Goal: Transaction & Acquisition: Purchase product/service

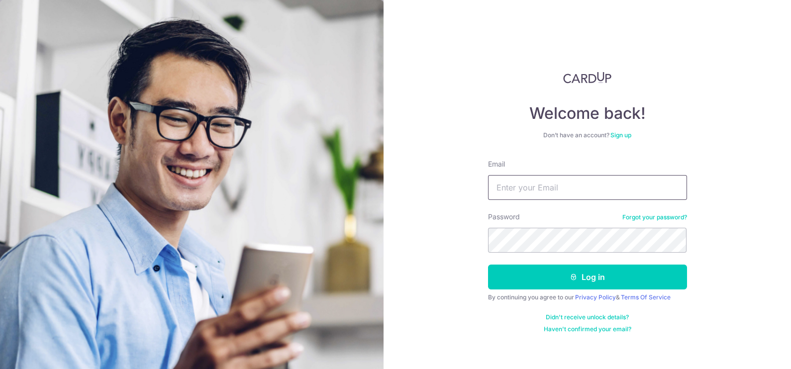
click at [530, 185] on input "Email" at bounding box center [587, 187] width 199 height 25
type input "foojiahao101@hotmail.com"
click at [488, 265] on button "Log in" at bounding box center [587, 277] width 199 height 25
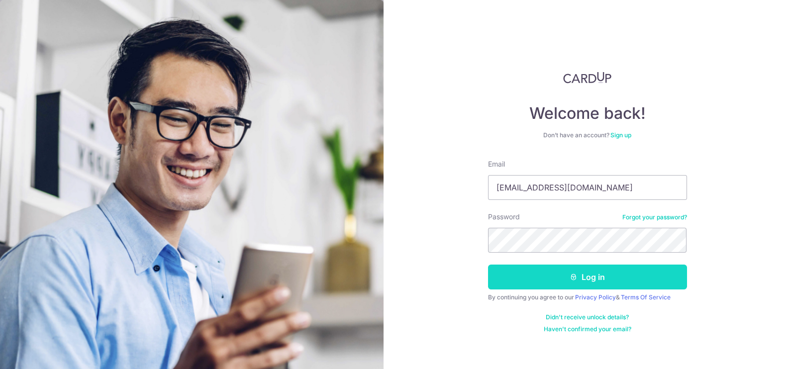
click at [551, 270] on button "Log in" at bounding box center [587, 277] width 199 height 25
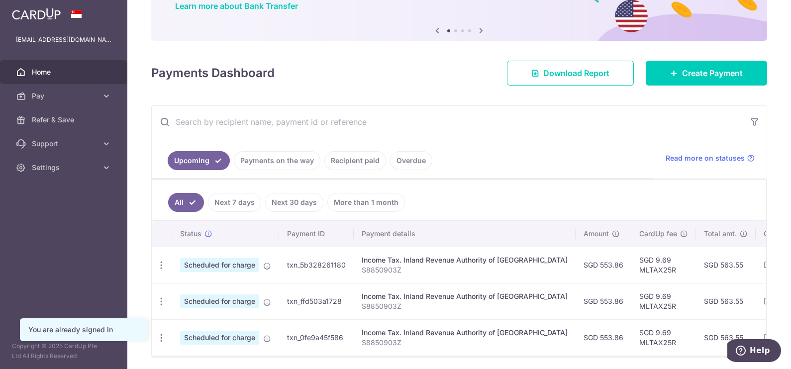
scroll to position [114, 0]
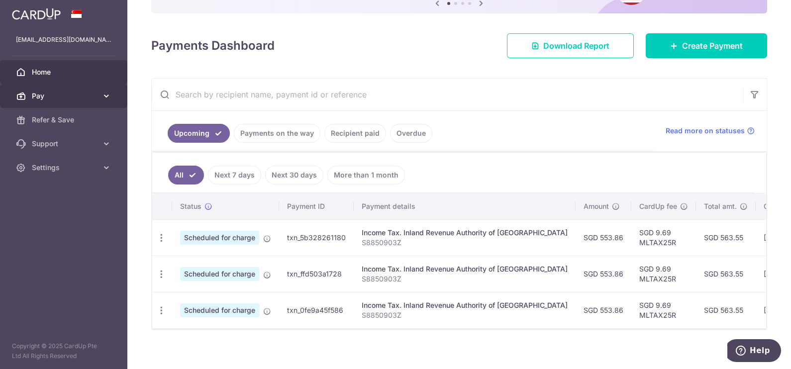
click at [43, 94] on span "Pay" at bounding box center [65, 96] width 66 height 10
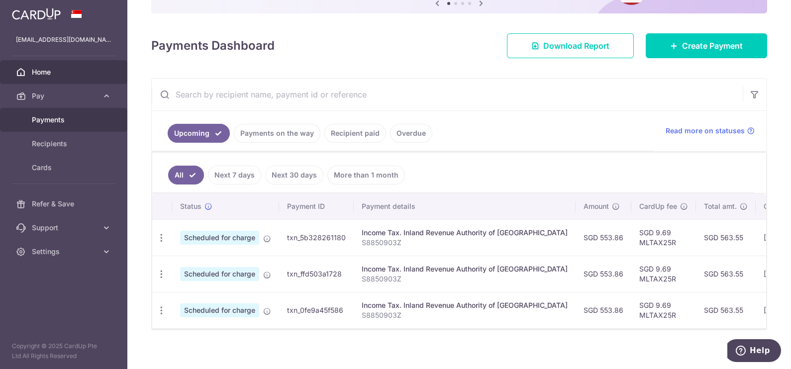
click at [42, 118] on span "Payments" at bounding box center [65, 120] width 66 height 10
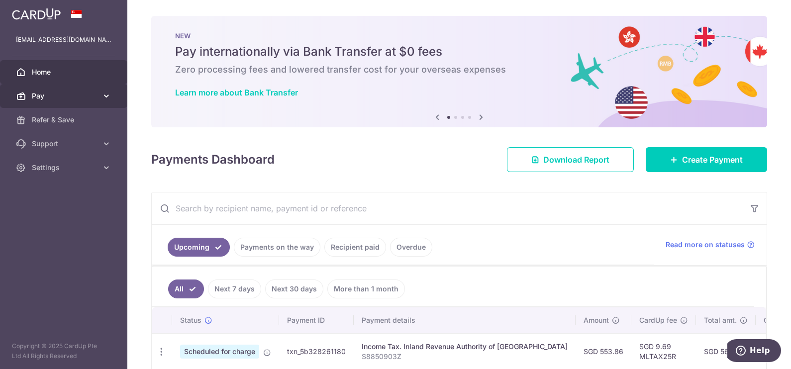
click at [52, 102] on link "Pay" at bounding box center [63, 96] width 127 height 24
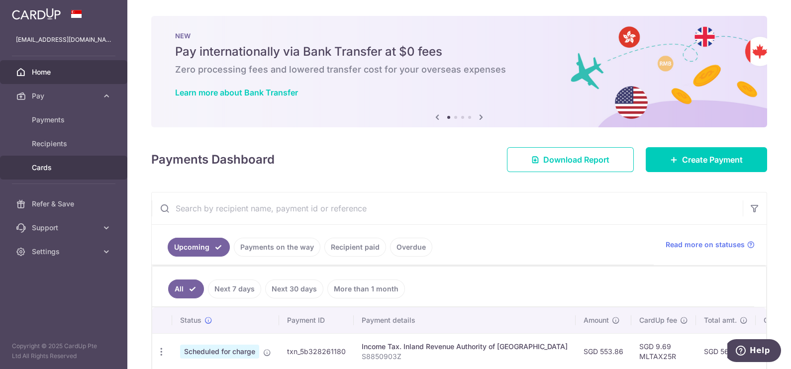
click at [54, 172] on span "Cards" at bounding box center [65, 168] width 66 height 10
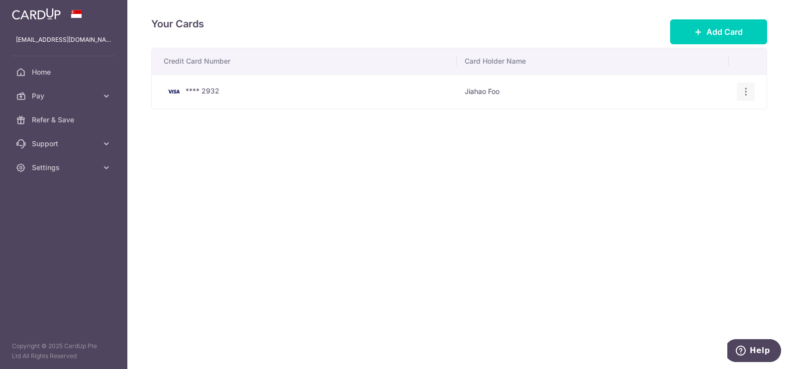
click at [744, 87] on icon "button" at bounding box center [746, 92] width 10 height 10
click at [719, 120] on span "View/Edit" at bounding box center [713, 119] width 68 height 12
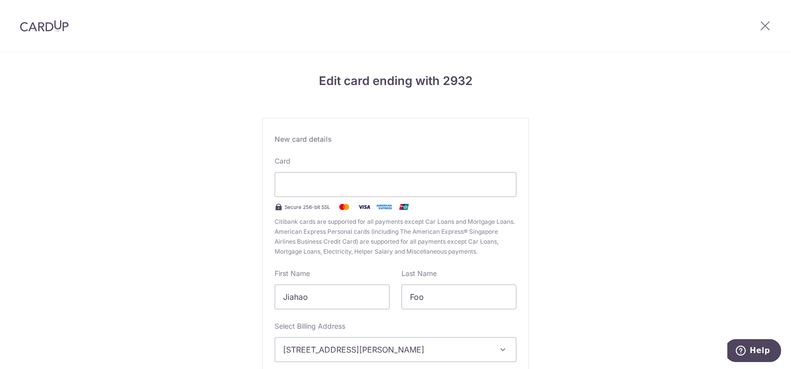
click at [47, 234] on div "Edit card ending with 2932 New card details Card Secure 256-bit SSL Citibank ca…" at bounding box center [395, 261] width 791 height 418
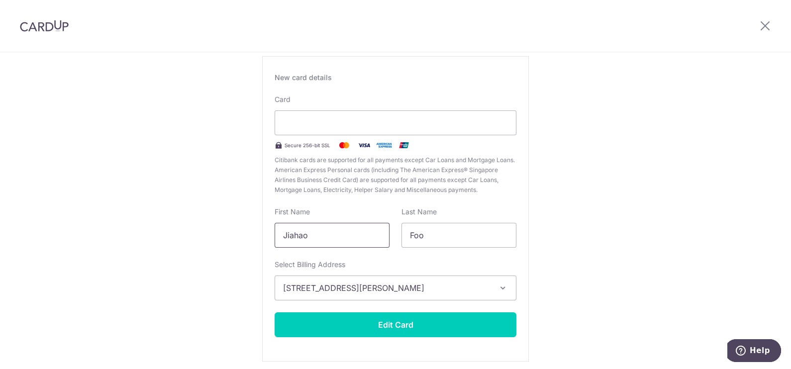
drag, startPoint x: 318, startPoint y: 233, endPoint x: 184, endPoint y: 232, distance: 134.4
click at [184, 232] on div "Edit card ending with 2932 New card details Card Secure 256-bit SSL Citibank ca…" at bounding box center [395, 200] width 791 height 418
type input "JIAHAO"
click at [428, 233] on input "Foo" at bounding box center [459, 235] width 115 height 25
type input "F"
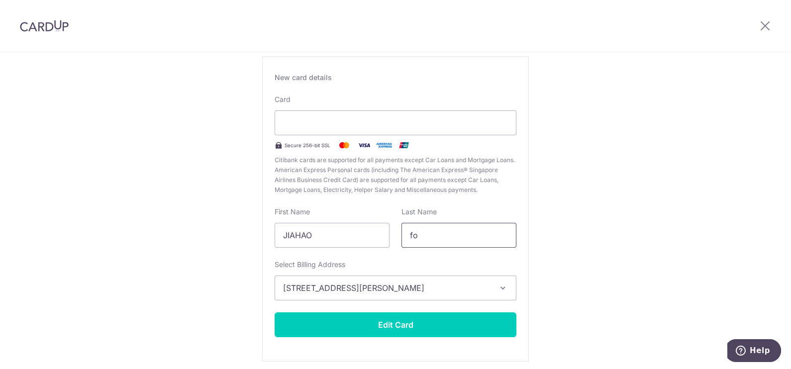
type input "f"
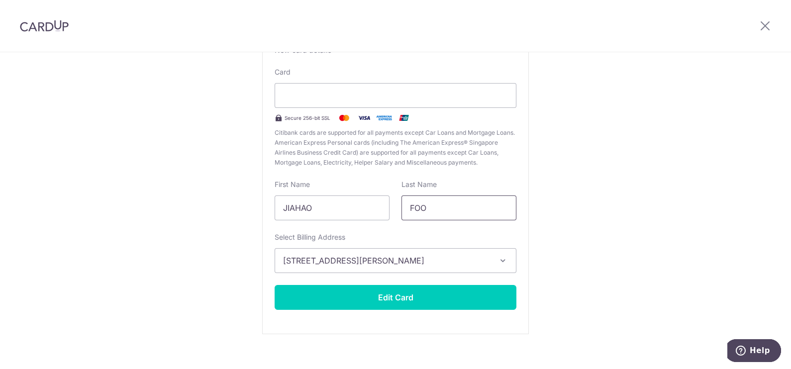
scroll to position [100, 0]
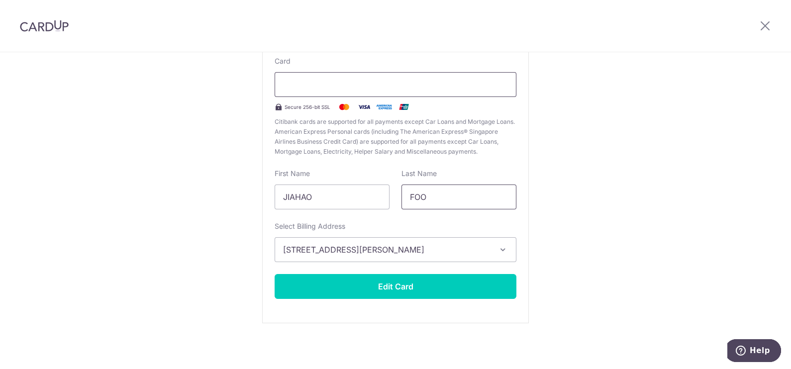
type input "FOO"
click at [622, 241] on div "Edit card ending with 2932 New card details Card Secure 256-bit SSL Citibank ca…" at bounding box center [395, 161] width 791 height 418
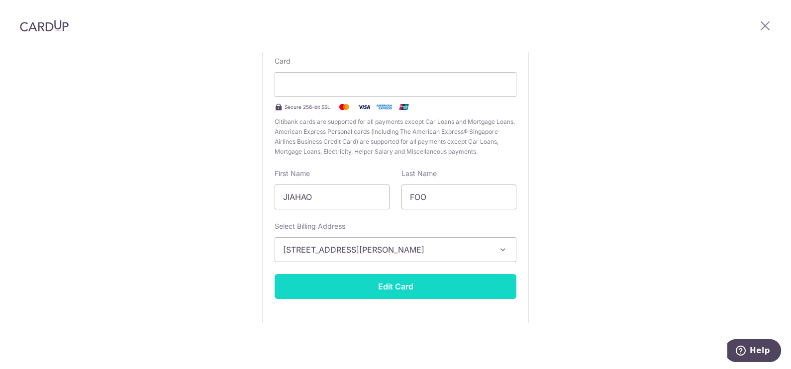
click at [440, 279] on button "Edit Card" at bounding box center [396, 286] width 242 height 25
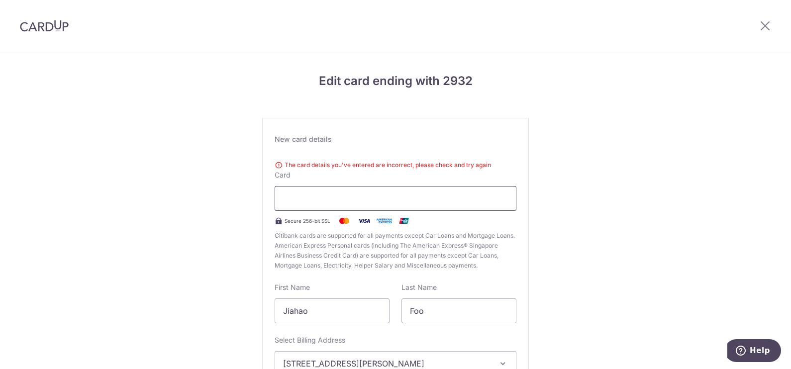
click at [298, 188] on div at bounding box center [396, 198] width 242 height 25
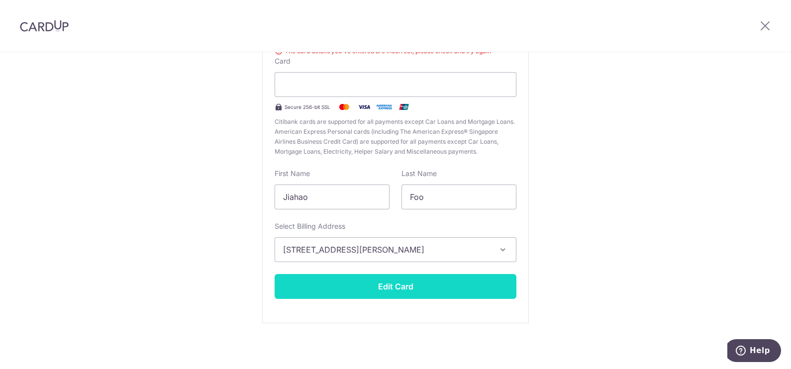
click at [384, 282] on button "Edit Card" at bounding box center [396, 286] width 242 height 25
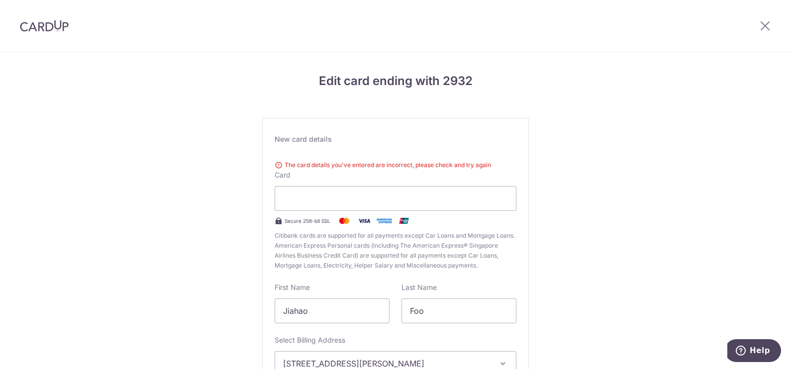
scroll to position [114, 0]
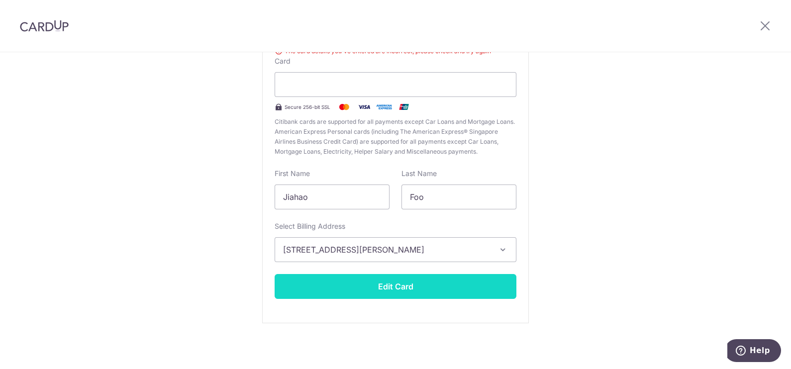
click at [430, 286] on button "Edit Card" at bounding box center [396, 286] width 242 height 25
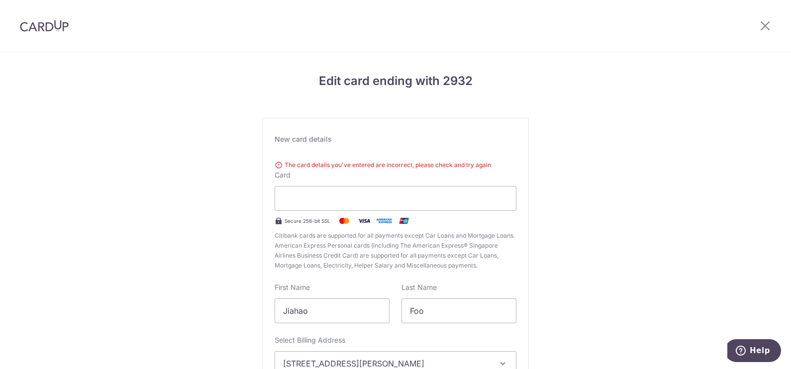
click at [47, 19] on div at bounding box center [44, 26] width 89 height 52
click at [48, 21] on img at bounding box center [44, 26] width 49 height 12
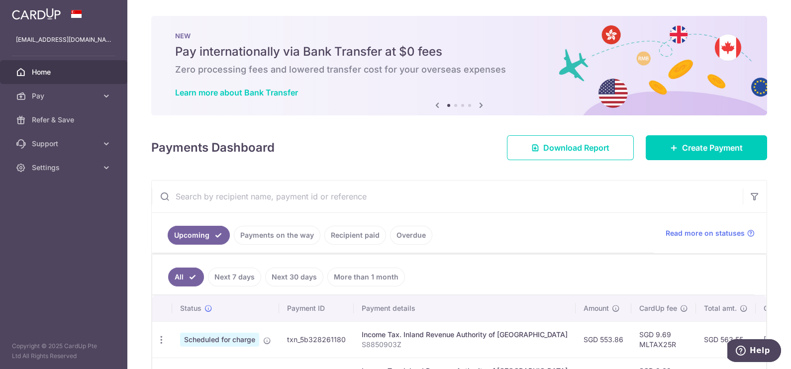
scroll to position [114, 0]
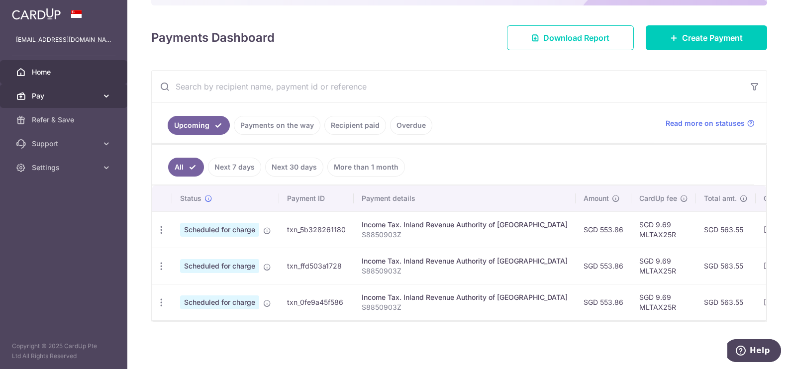
click at [59, 105] on link "Pay" at bounding box center [63, 96] width 127 height 24
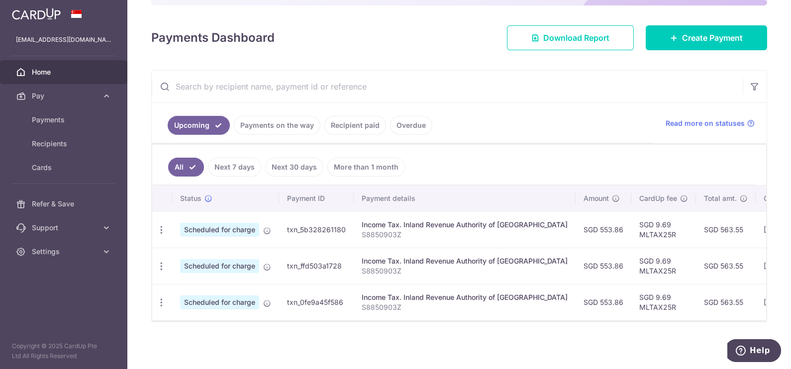
click at [576, 314] on td "SGD 553.86" at bounding box center [604, 302] width 56 height 36
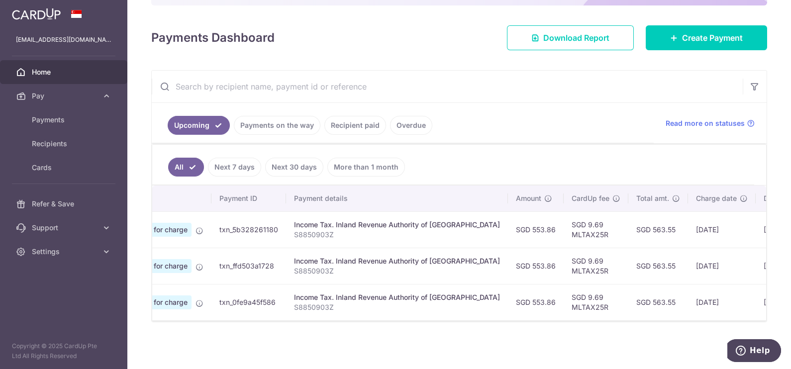
scroll to position [0, 0]
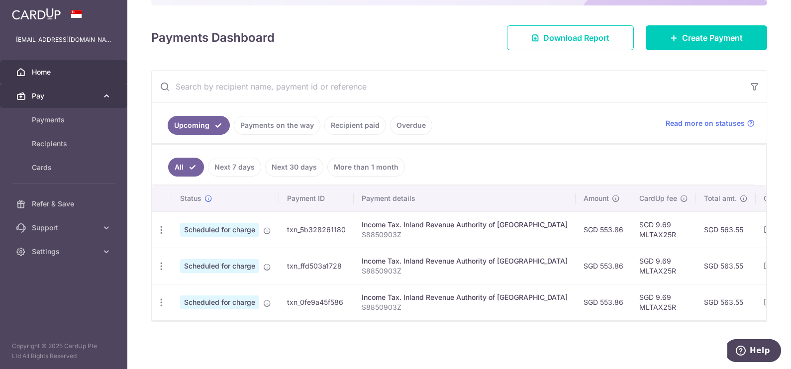
click at [49, 92] on span "Pay" at bounding box center [65, 96] width 66 height 10
click at [37, 100] on span "Pay" at bounding box center [65, 96] width 66 height 10
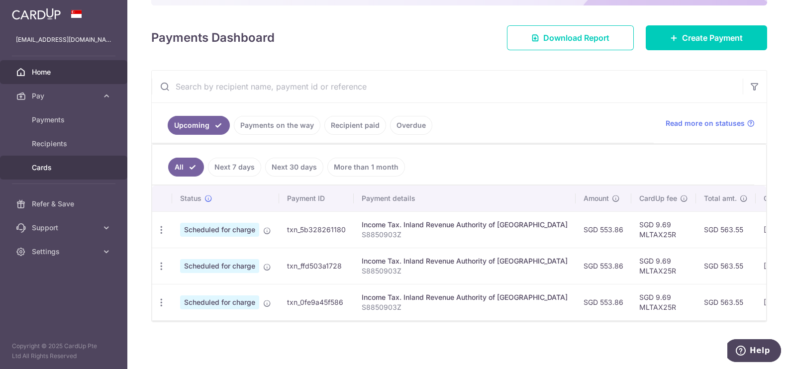
click at [51, 160] on link "Cards" at bounding box center [63, 168] width 127 height 24
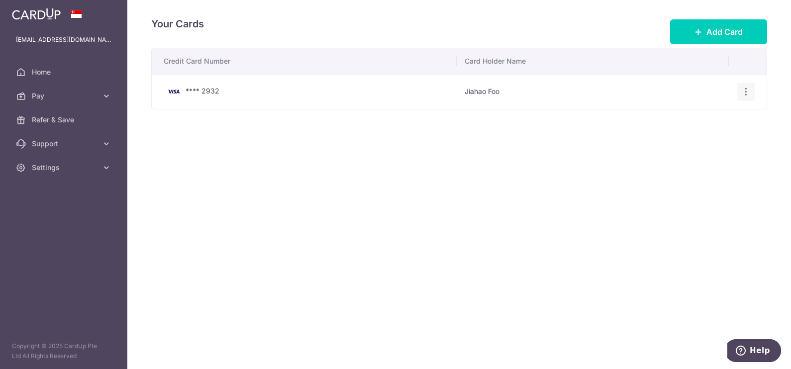
click at [749, 91] on icon "button" at bounding box center [746, 92] width 10 height 10
click at [683, 121] on span "View/Edit" at bounding box center [713, 119] width 68 height 12
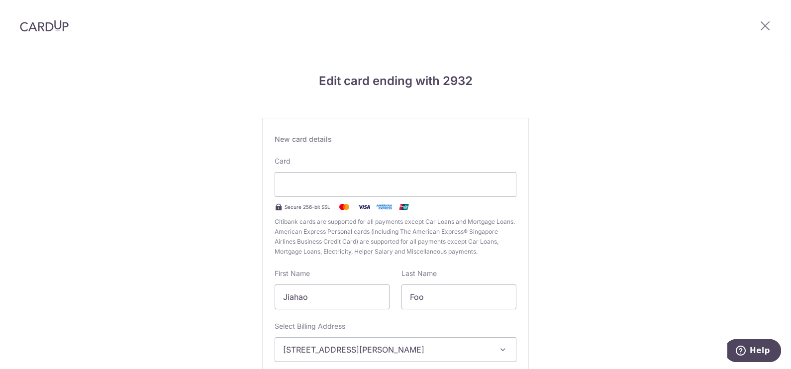
scroll to position [100, 0]
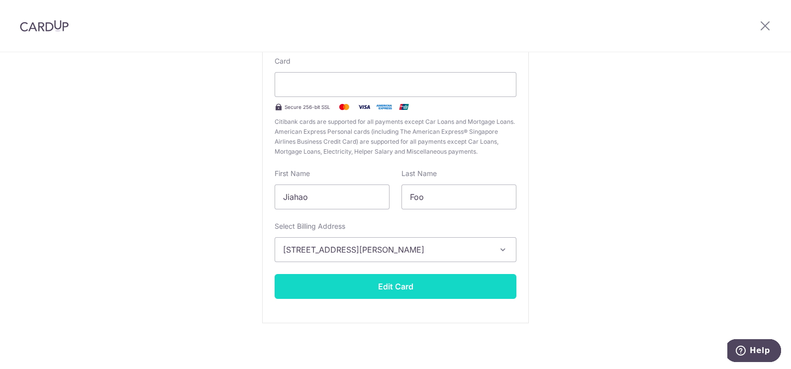
click at [394, 290] on button "Edit Card" at bounding box center [396, 286] width 242 height 25
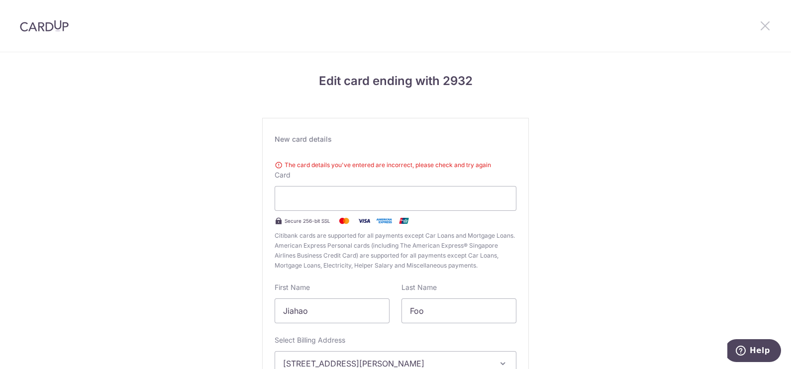
click at [766, 30] on icon at bounding box center [765, 25] width 12 height 12
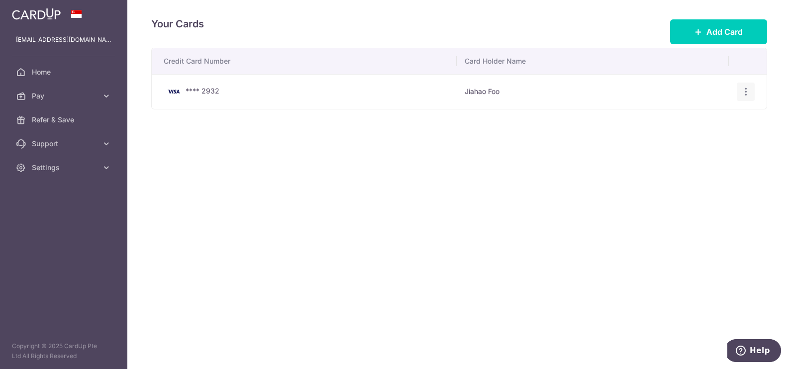
click at [746, 90] on icon "button" at bounding box center [746, 92] width 10 height 10
click at [705, 141] on span "Delete" at bounding box center [713, 143] width 68 height 12
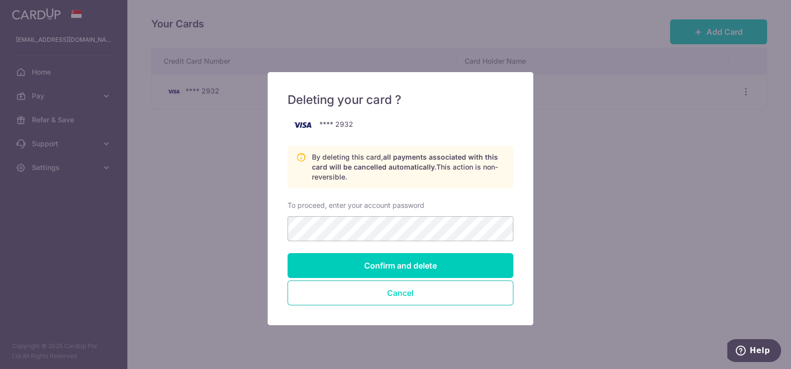
click at [386, 296] on button "Cancel" at bounding box center [401, 293] width 226 height 25
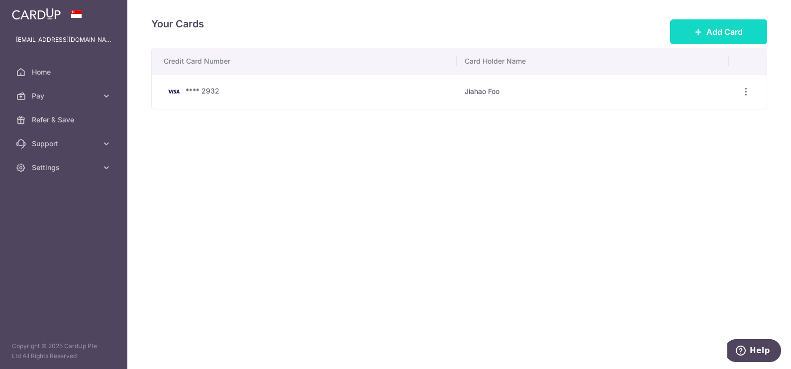
click at [702, 31] on icon at bounding box center [699, 32] width 8 height 8
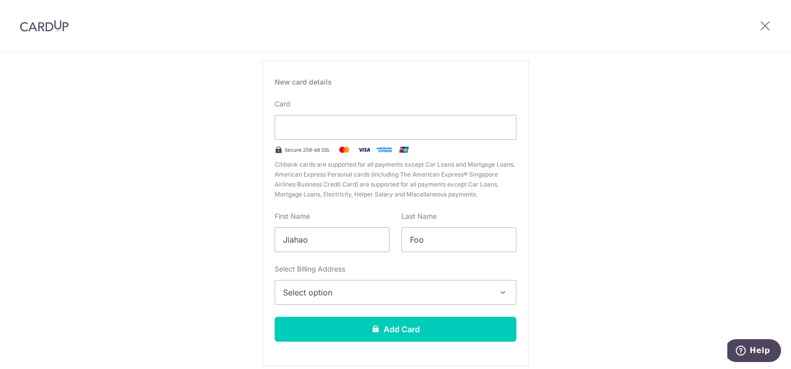
scroll to position [100, 0]
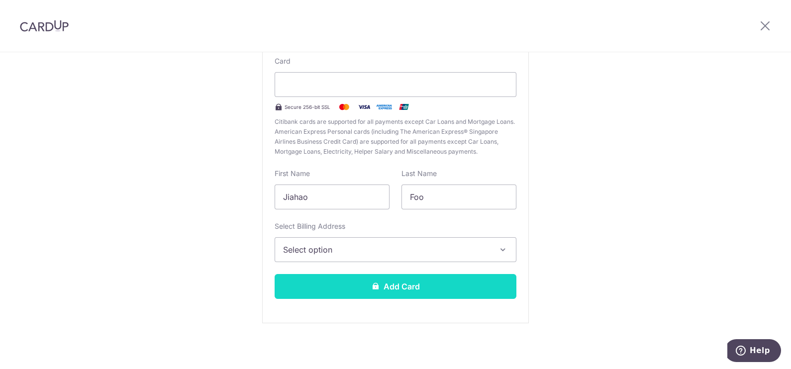
click at [393, 278] on button "Add Card" at bounding box center [396, 286] width 242 height 25
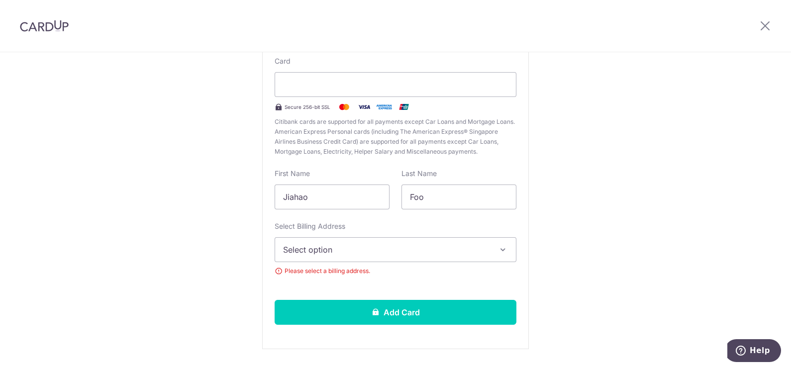
click at [352, 253] on span "Select option" at bounding box center [386, 250] width 207 height 12
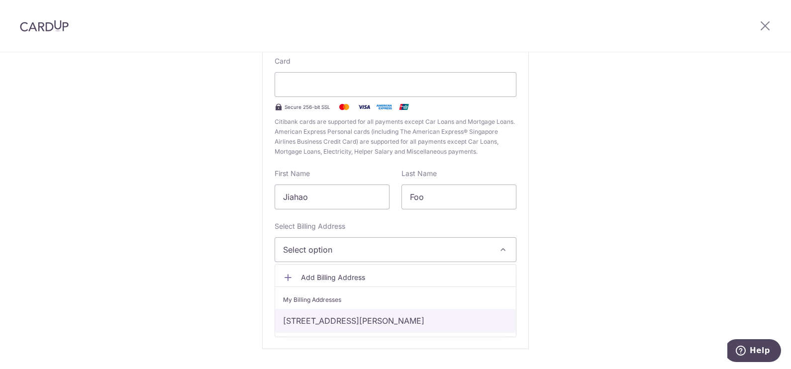
click at [319, 321] on link "30 Mount Vernon road, #14-02, Singapore, Singapore-368055" at bounding box center [395, 321] width 241 height 24
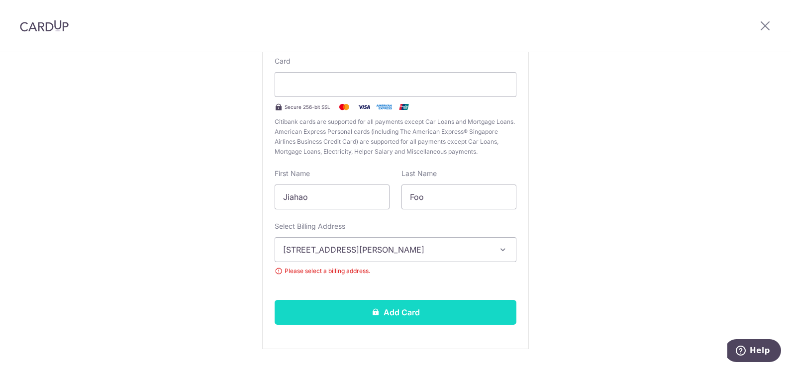
click at [363, 314] on button "Add Card" at bounding box center [396, 312] width 242 height 25
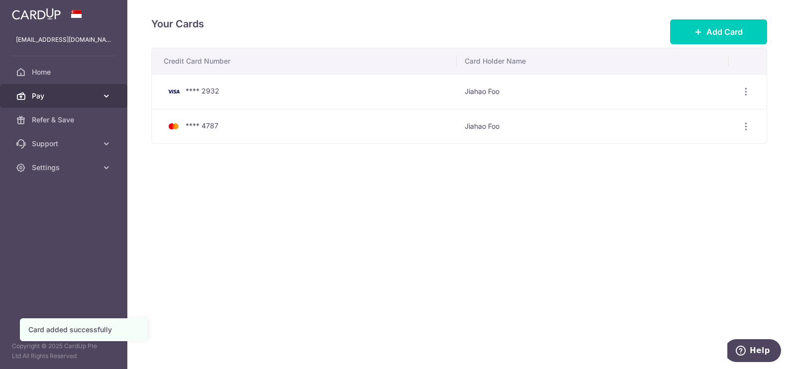
click at [92, 95] on span "Pay" at bounding box center [65, 96] width 66 height 10
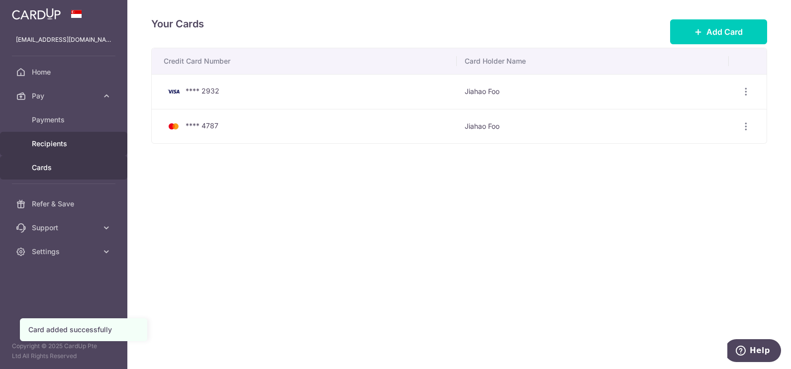
click at [80, 139] on span "Recipients" at bounding box center [65, 144] width 66 height 10
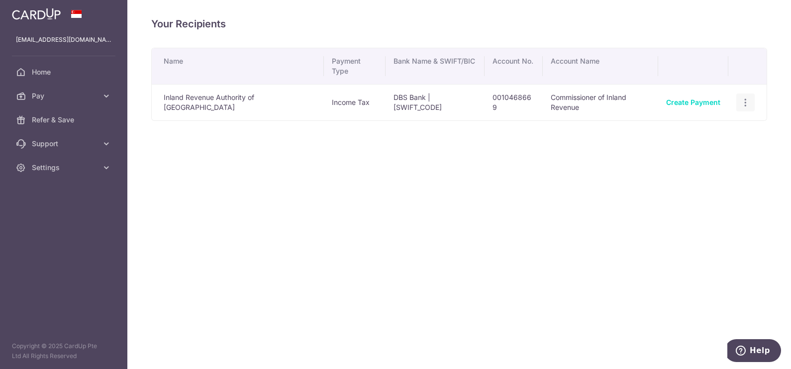
click at [741, 98] on icon "button" at bounding box center [746, 103] width 10 height 10
click at [717, 124] on span "View/Edit" at bounding box center [713, 130] width 68 height 12
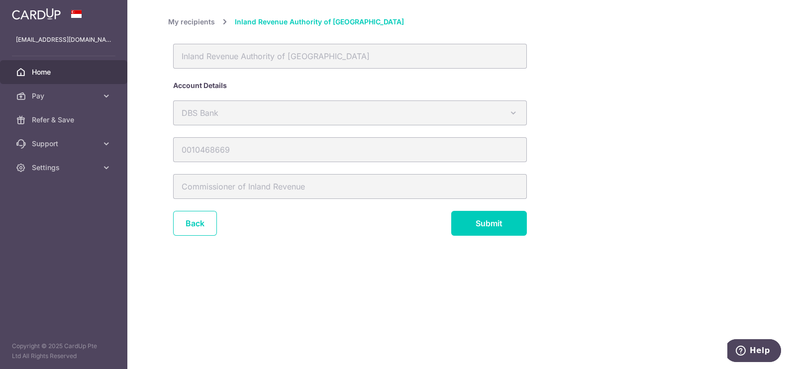
click at [70, 75] on span "Home" at bounding box center [65, 72] width 66 height 10
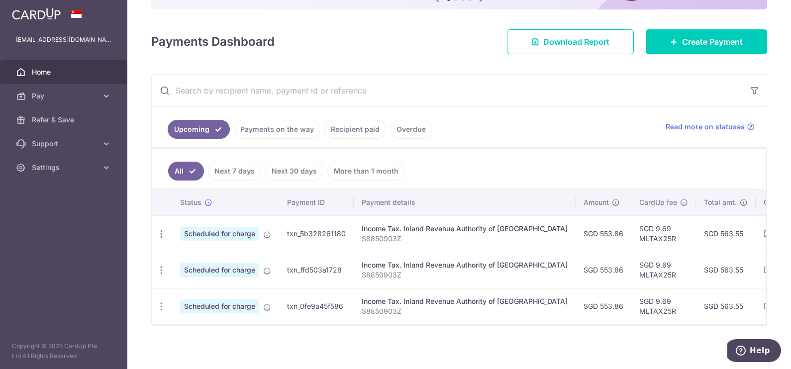
scroll to position [124, 0]
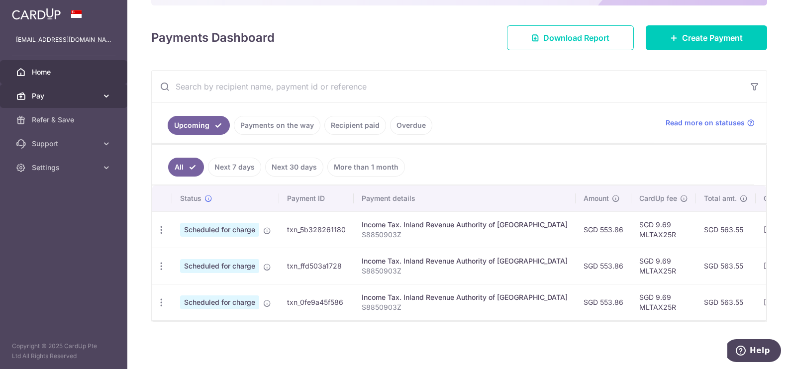
click at [61, 99] on span "Pay" at bounding box center [65, 96] width 66 height 10
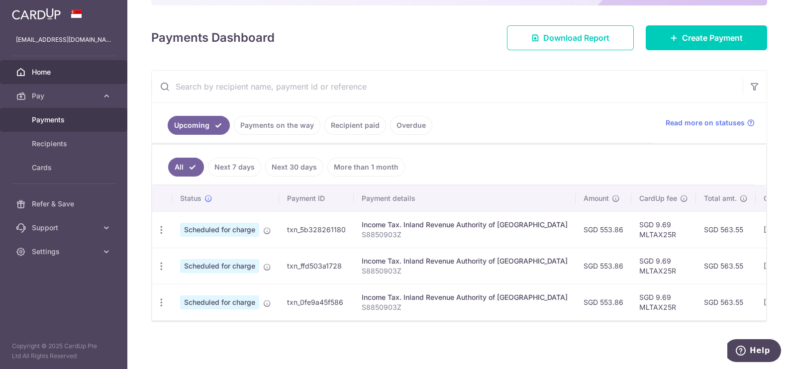
click at [88, 127] on link "Payments" at bounding box center [63, 120] width 127 height 24
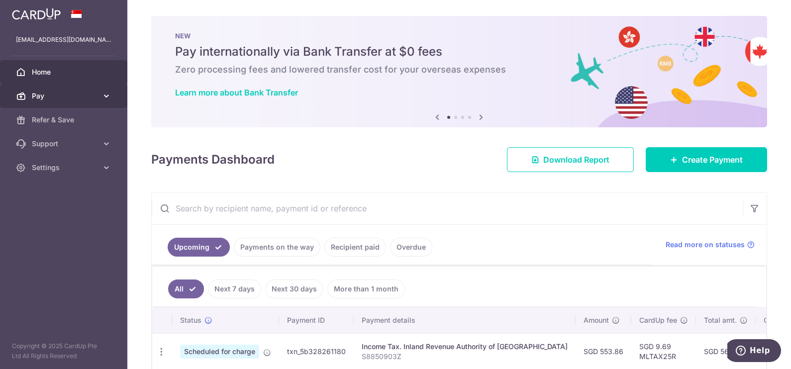
click at [104, 98] on icon at bounding box center [107, 96] width 10 height 10
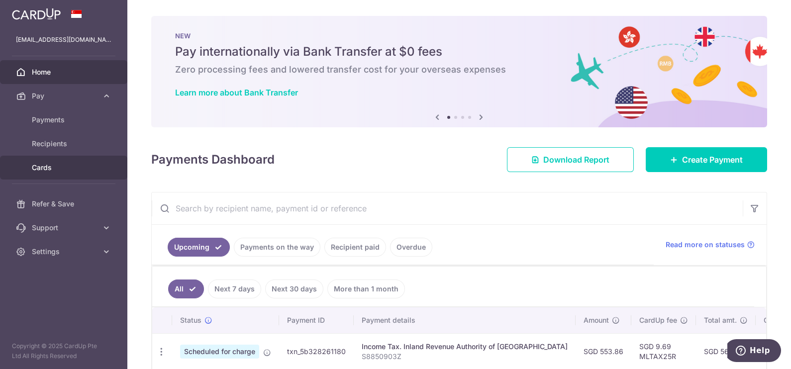
click at [67, 163] on span "Cards" at bounding box center [65, 168] width 66 height 10
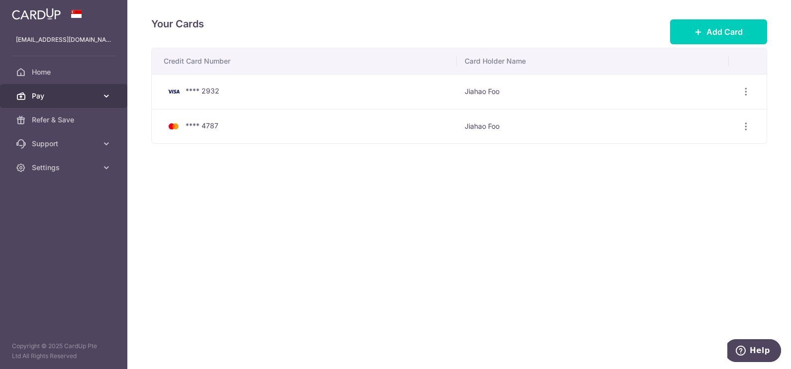
click at [111, 92] on icon at bounding box center [107, 96] width 10 height 10
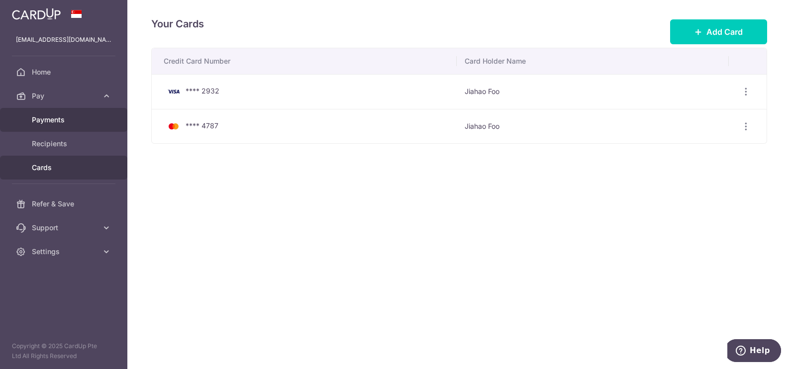
click at [91, 119] on span "Payments" at bounding box center [65, 120] width 66 height 10
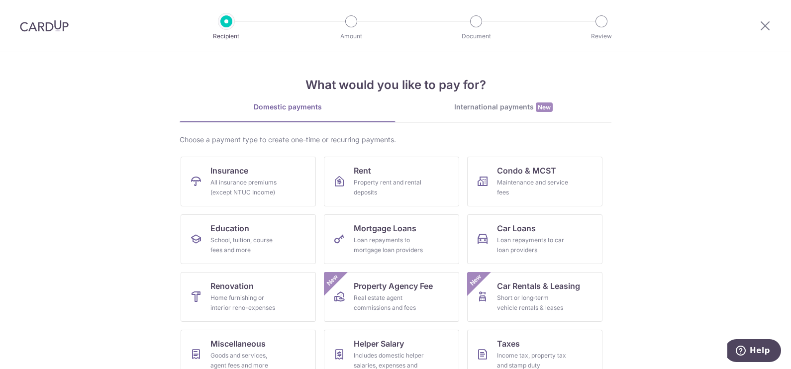
click at [28, 27] on img at bounding box center [44, 26] width 49 height 12
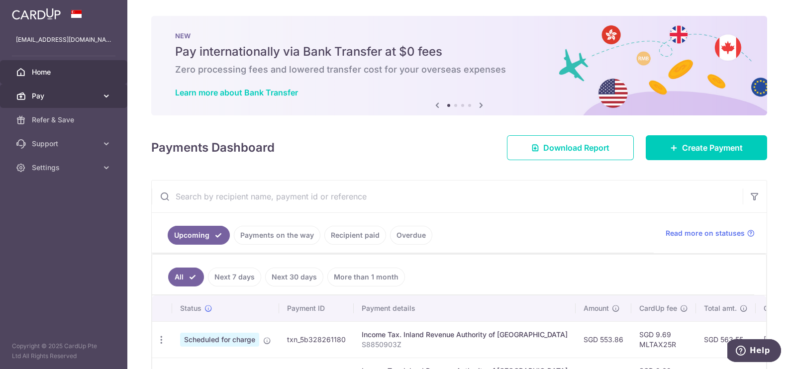
click at [104, 94] on icon at bounding box center [107, 96] width 10 height 10
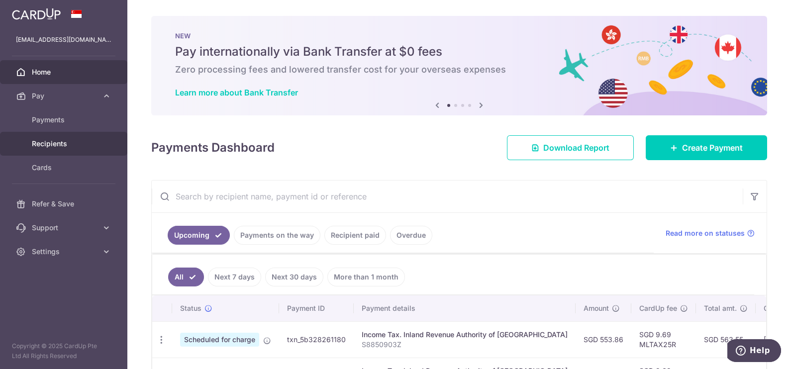
click at [67, 146] on span "Recipients" at bounding box center [65, 144] width 66 height 10
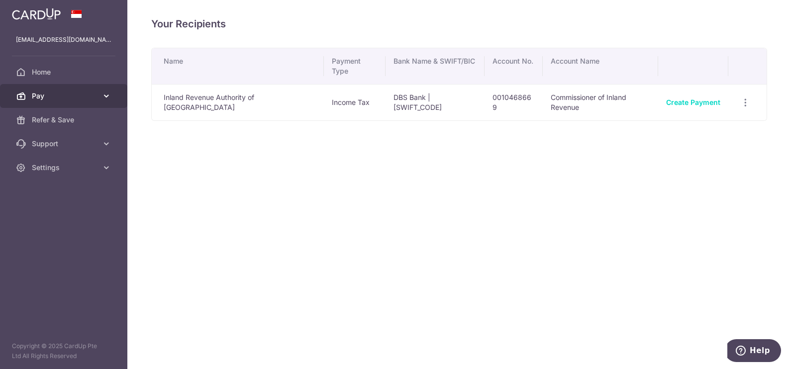
click at [45, 95] on span "Pay" at bounding box center [65, 96] width 66 height 10
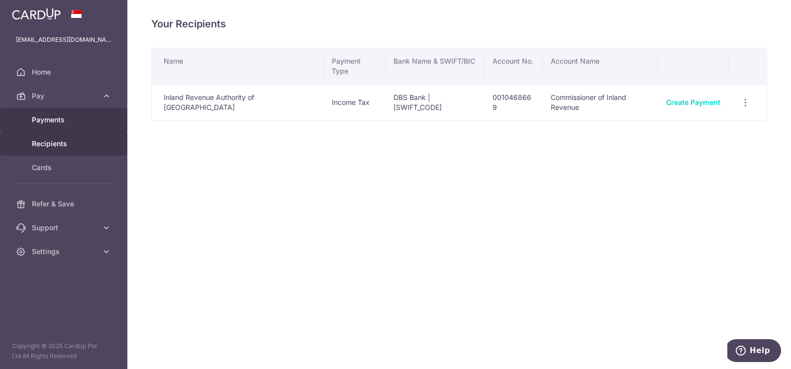
click at [43, 116] on span "Payments" at bounding box center [65, 120] width 66 height 10
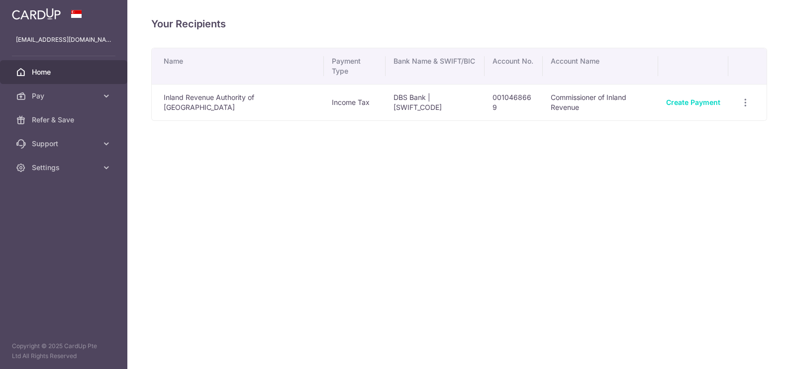
click at [27, 71] on link "Home" at bounding box center [63, 72] width 127 height 24
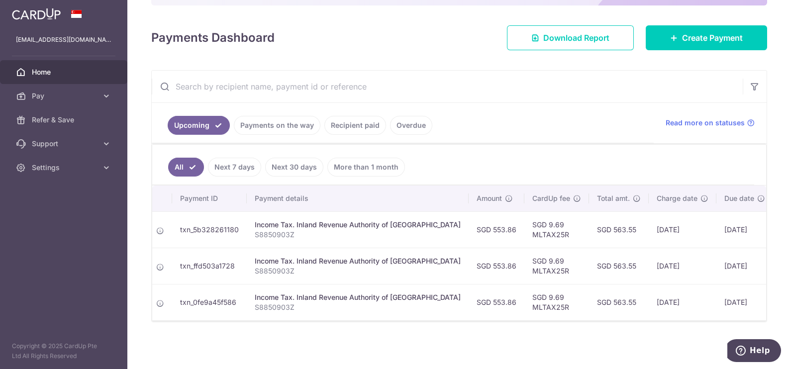
scroll to position [0, 155]
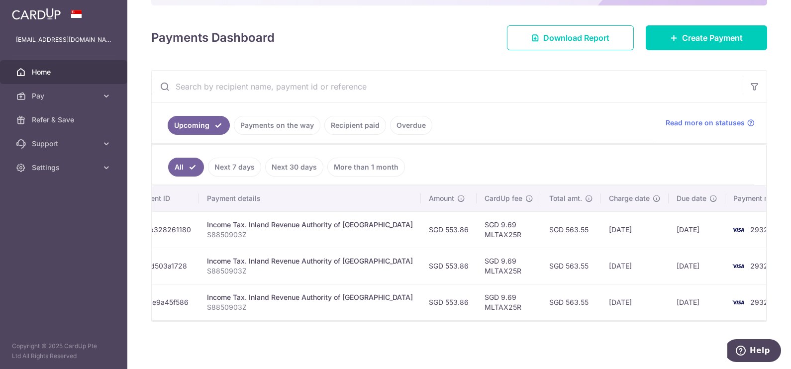
click at [269, 123] on link "Payments on the way" at bounding box center [277, 125] width 87 height 19
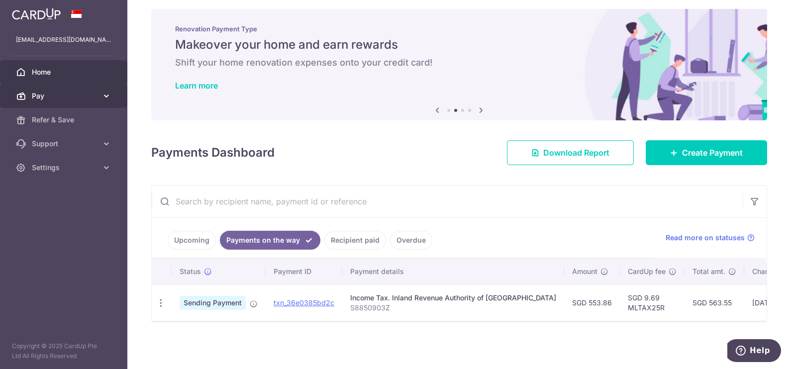
click at [97, 100] on span "Pay" at bounding box center [65, 96] width 66 height 10
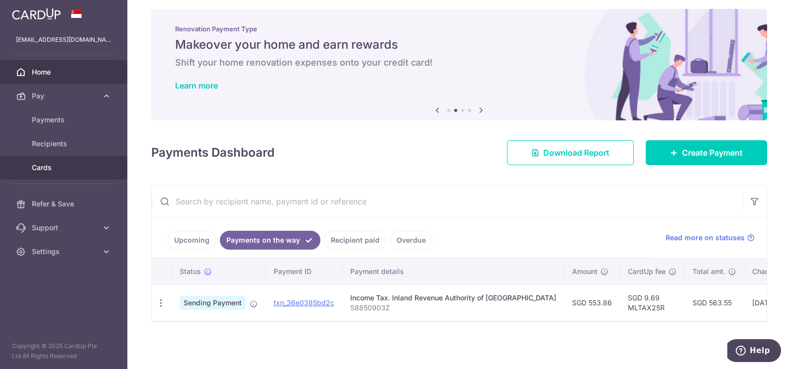
click at [45, 170] on span "Cards" at bounding box center [65, 168] width 66 height 10
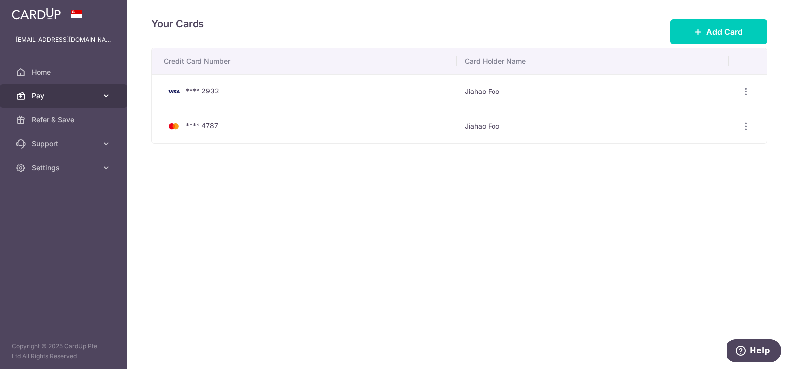
click at [67, 92] on span "Pay" at bounding box center [65, 96] width 66 height 10
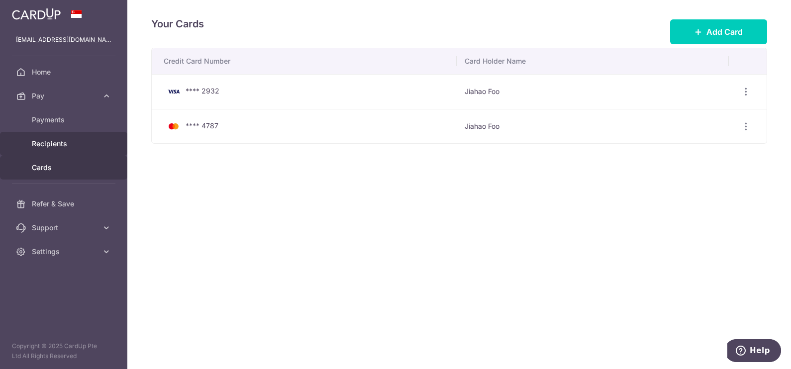
click at [75, 145] on span "Recipients" at bounding box center [65, 144] width 66 height 10
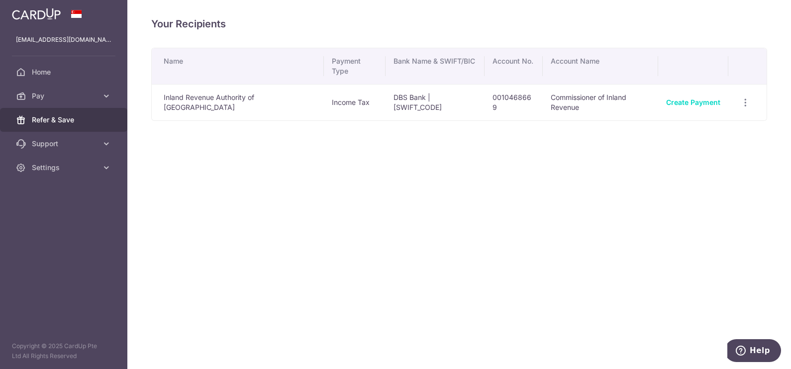
click at [69, 111] on link "Refer & Save" at bounding box center [63, 120] width 127 height 24
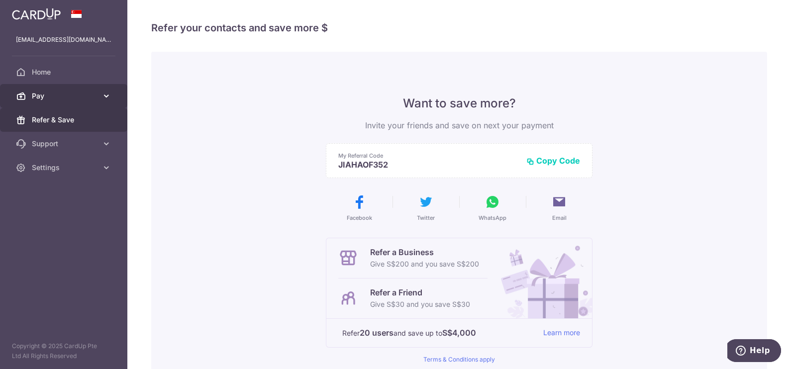
click at [58, 97] on span "Pay" at bounding box center [65, 96] width 66 height 10
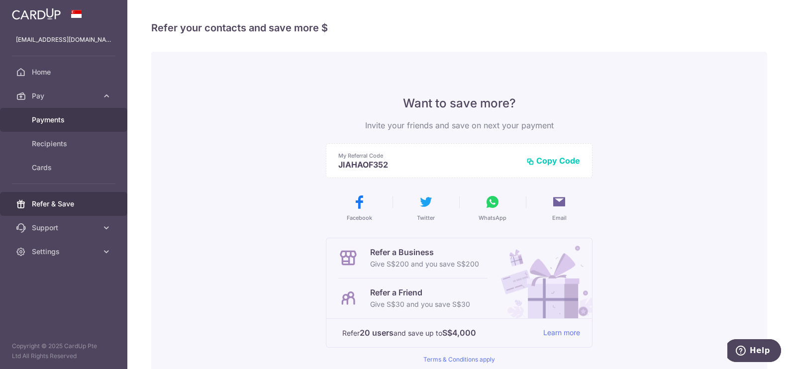
click at [53, 119] on span "Payments" at bounding box center [65, 120] width 66 height 10
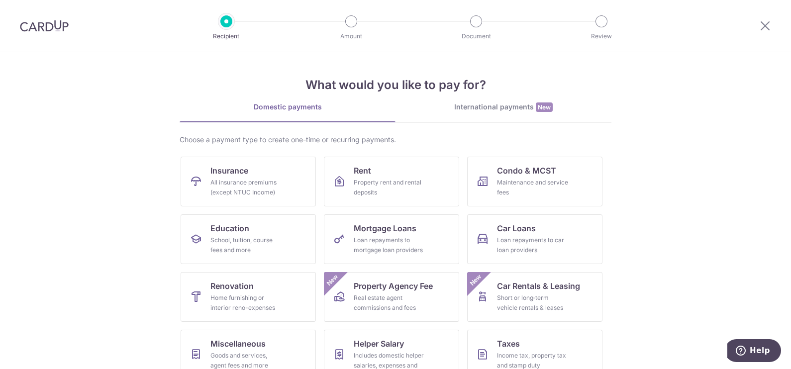
click at [479, 110] on div "International payments New" at bounding box center [504, 107] width 216 height 10
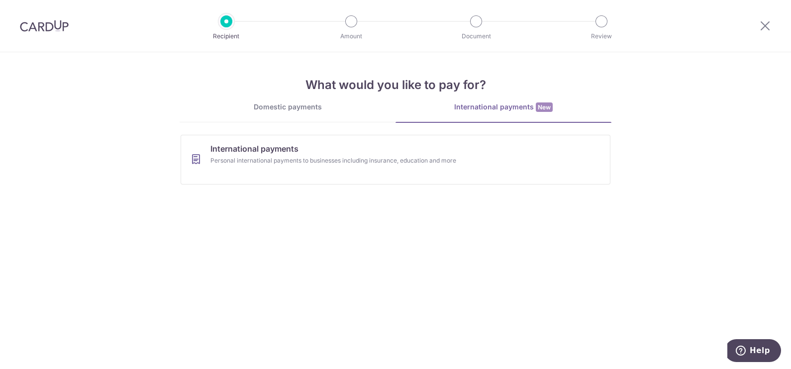
click at [297, 109] on div "Domestic payments" at bounding box center [288, 107] width 216 height 10
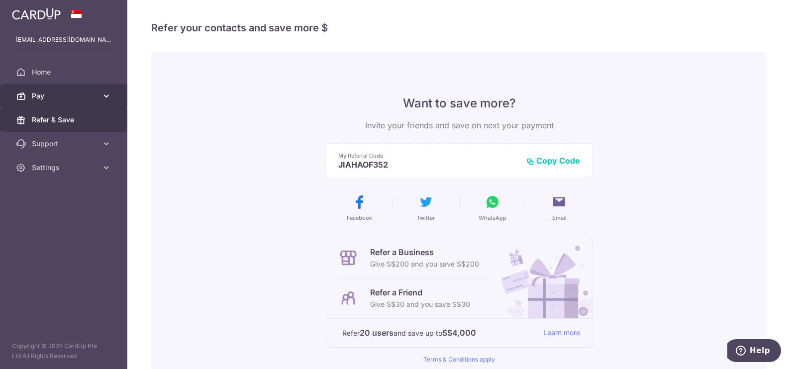
click at [72, 92] on span "Pay" at bounding box center [65, 96] width 66 height 10
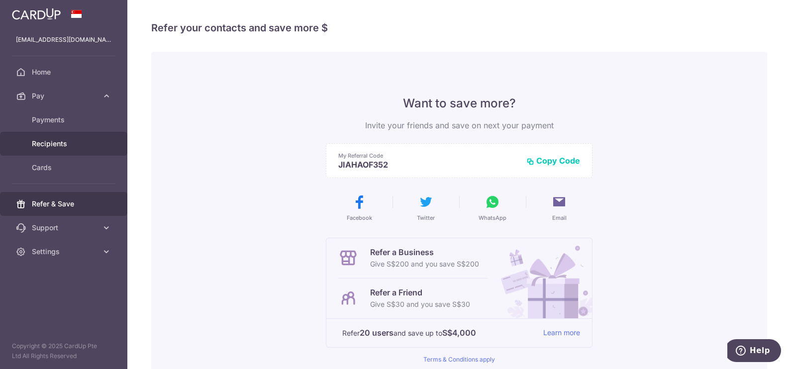
click at [91, 146] on span "Recipients" at bounding box center [65, 144] width 66 height 10
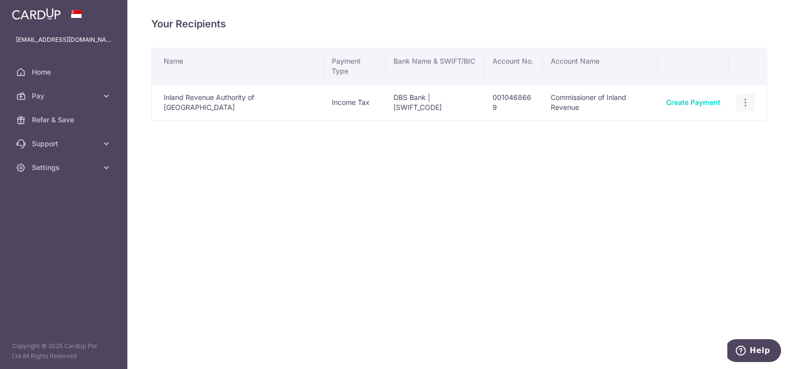
click at [746, 98] on icon "button" at bounding box center [746, 103] width 10 height 10
click at [697, 124] on span "View/Edit" at bounding box center [713, 130] width 68 height 12
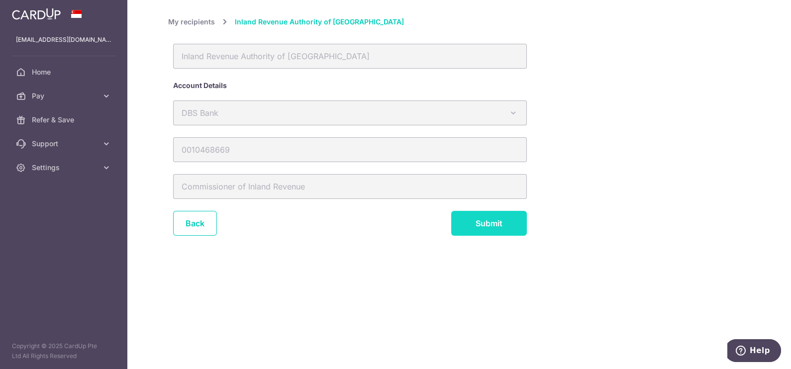
click at [472, 216] on input "Submit" at bounding box center [489, 223] width 76 height 25
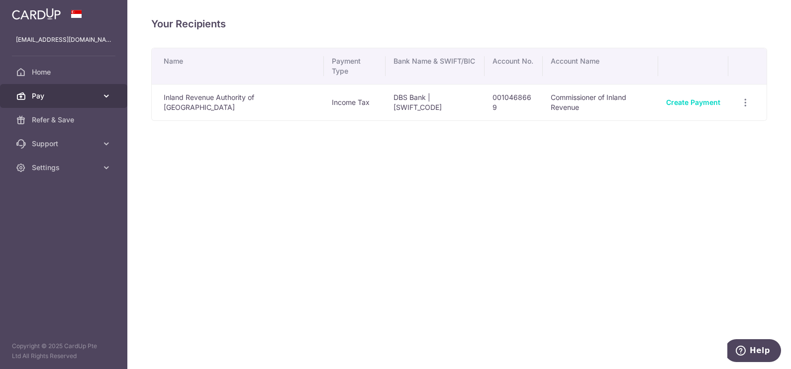
click at [45, 92] on span "Pay" at bounding box center [65, 96] width 66 height 10
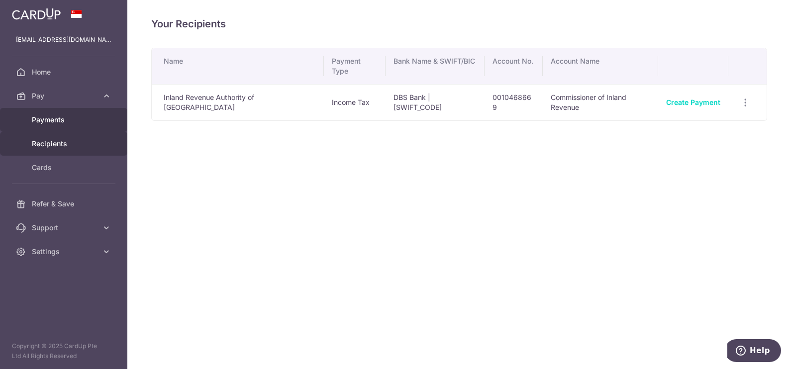
click at [57, 117] on span "Payments" at bounding box center [65, 120] width 66 height 10
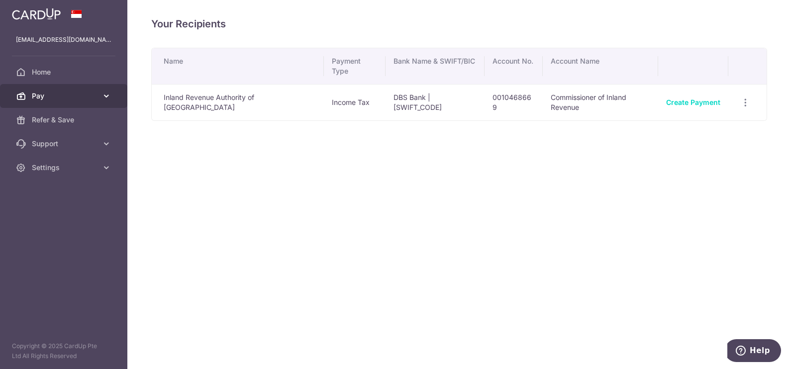
click at [106, 94] on icon at bounding box center [107, 96] width 10 height 10
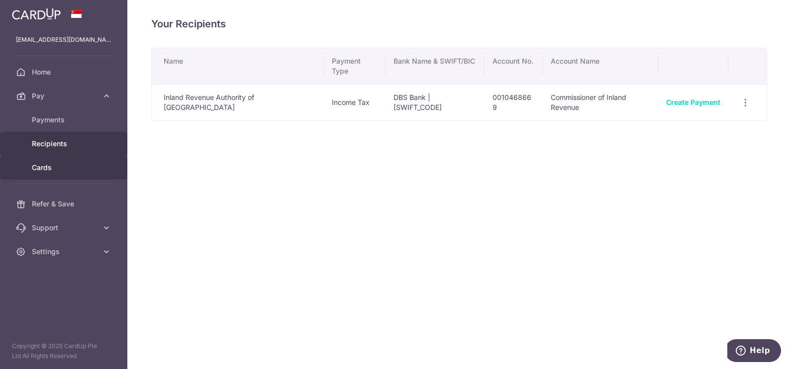
click at [67, 162] on link "Cards" at bounding box center [63, 168] width 127 height 24
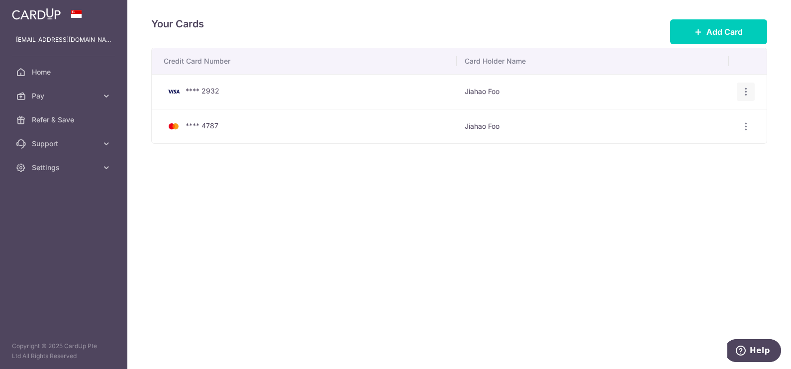
click at [748, 96] on icon "button" at bounding box center [746, 92] width 10 height 10
click at [684, 124] on span "View/Edit" at bounding box center [713, 119] width 68 height 12
click at [748, 88] on icon "button" at bounding box center [746, 92] width 10 height 10
click at [686, 145] on span "Delete" at bounding box center [713, 143] width 68 height 12
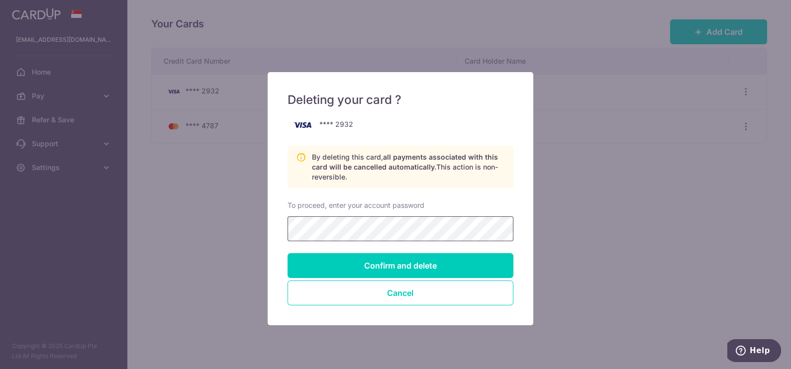
click at [288, 253] on input "Confirm and delete" at bounding box center [401, 265] width 226 height 25
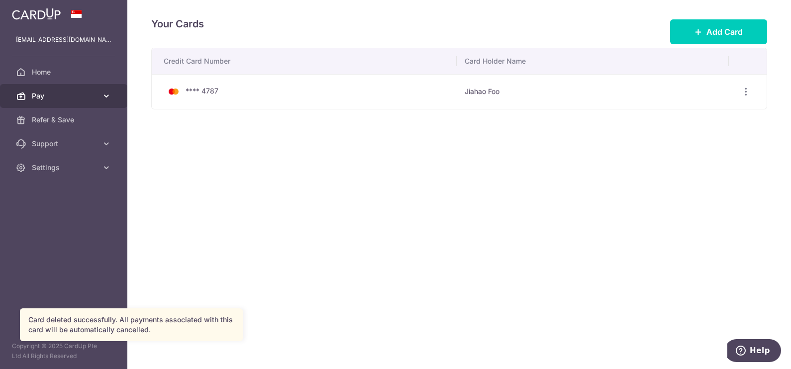
click at [57, 91] on span "Pay" at bounding box center [65, 96] width 66 height 10
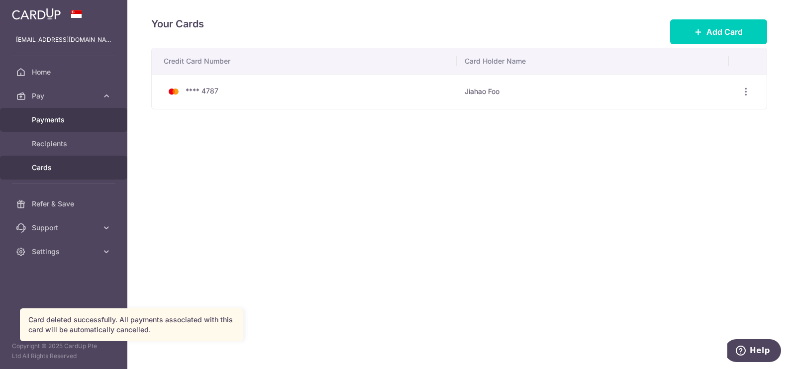
click at [42, 115] on span "Payments" at bounding box center [65, 120] width 66 height 10
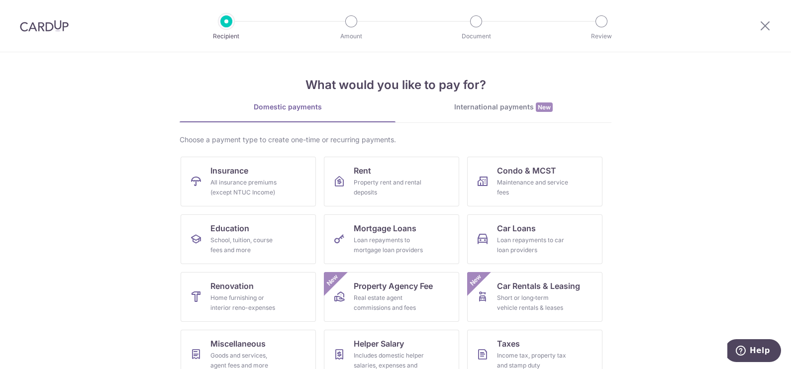
click at [51, 22] on img at bounding box center [44, 26] width 49 height 12
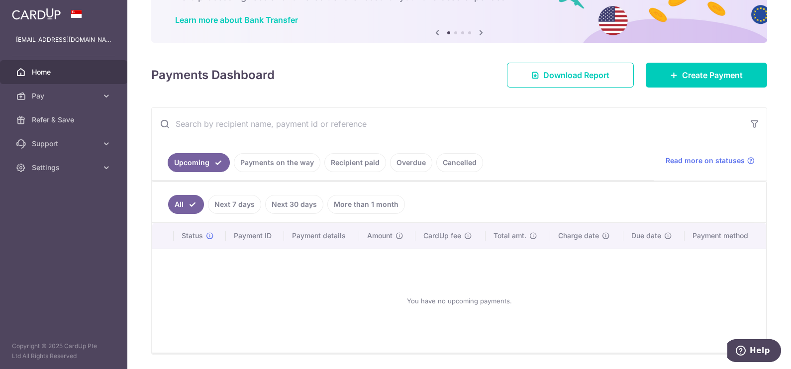
scroll to position [103, 0]
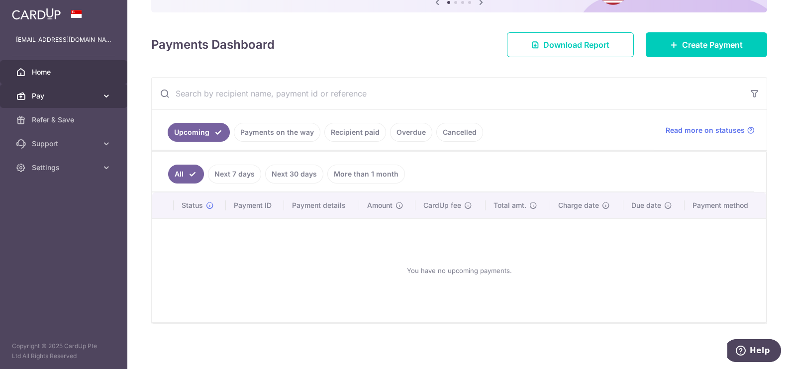
click at [47, 89] on link "Pay" at bounding box center [63, 96] width 127 height 24
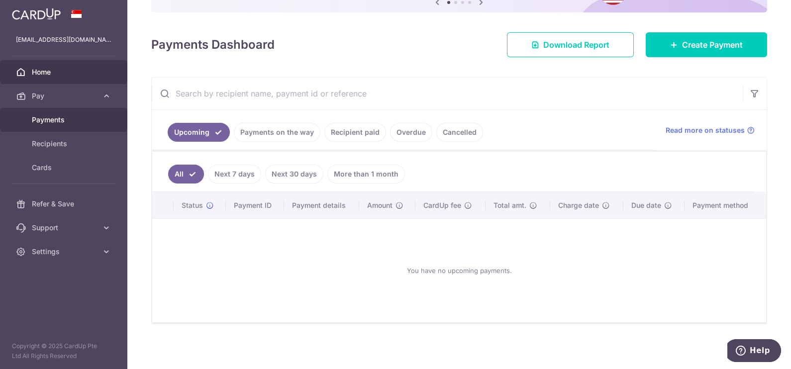
click at [34, 123] on span "Payments" at bounding box center [65, 120] width 66 height 10
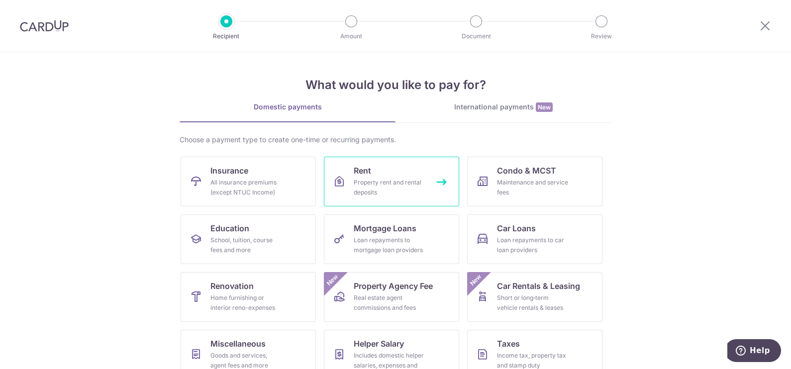
scroll to position [76, 0]
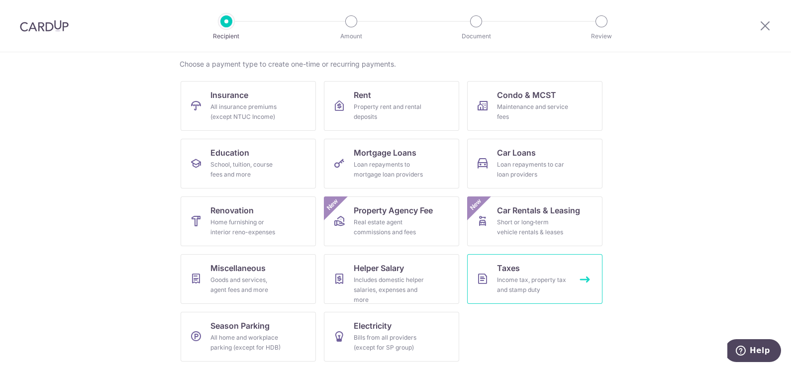
click at [550, 289] on div "Income tax, property tax and stamp duty" at bounding box center [533, 285] width 72 height 20
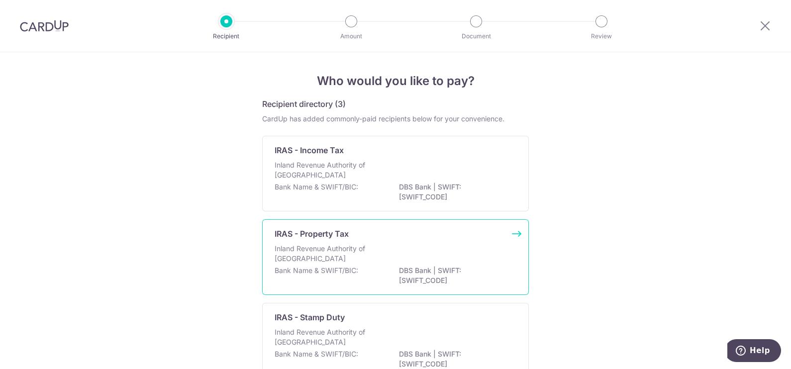
click at [438, 245] on div "Inland Revenue Authority of Singapore" at bounding box center [396, 255] width 242 height 22
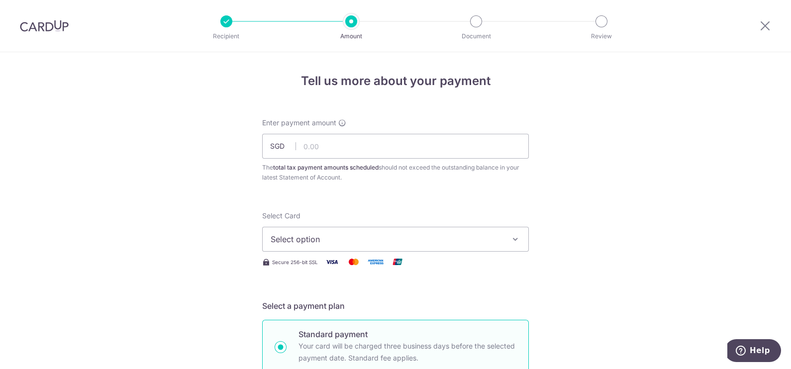
click at [345, 234] on span "Select option" at bounding box center [387, 239] width 232 height 12
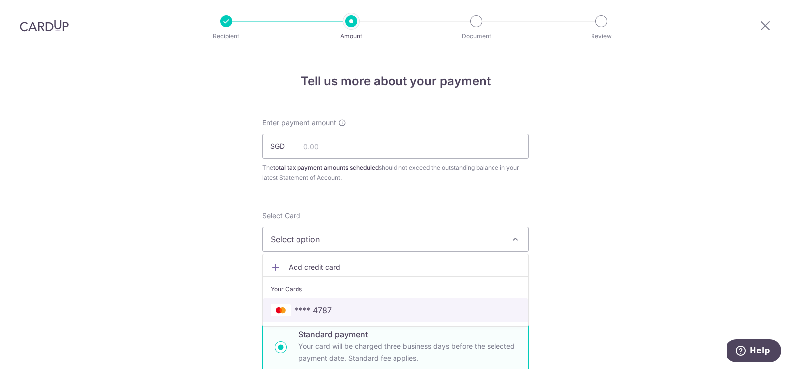
click at [308, 311] on span "**** 4787" at bounding box center [313, 311] width 37 height 12
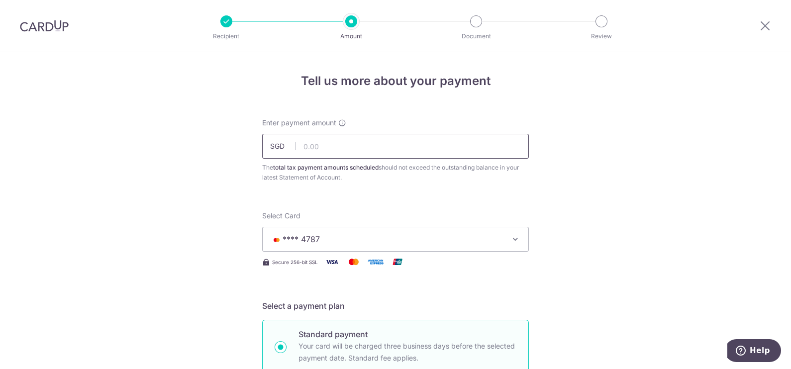
click at [318, 147] on input "text" at bounding box center [395, 146] width 267 height 25
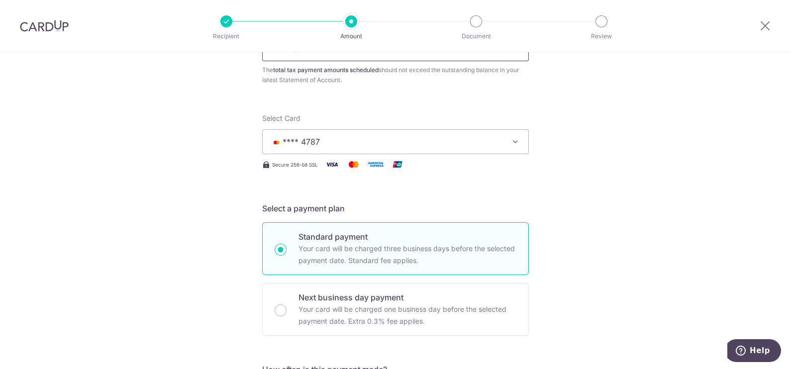
scroll to position [187, 0]
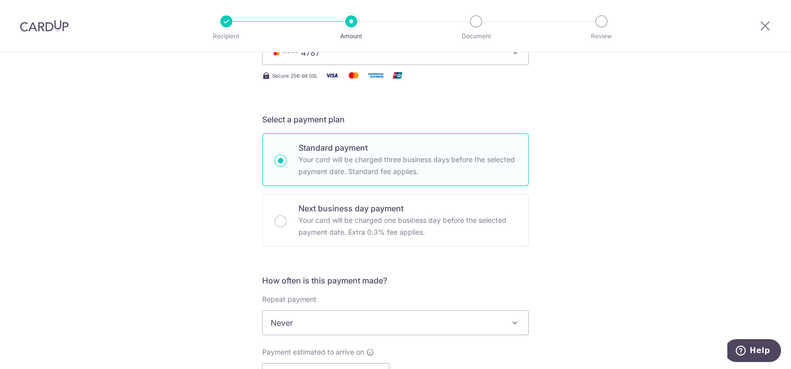
click at [137, 208] on div "Tell us more about your payment Enter payment amount SGD 1293.19 The total tax …" at bounding box center [395, 328] width 791 height 924
type input "1,293.19"
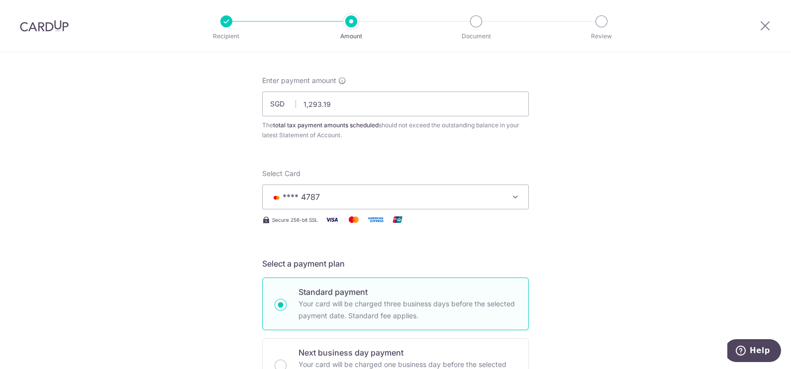
scroll to position [0, 0]
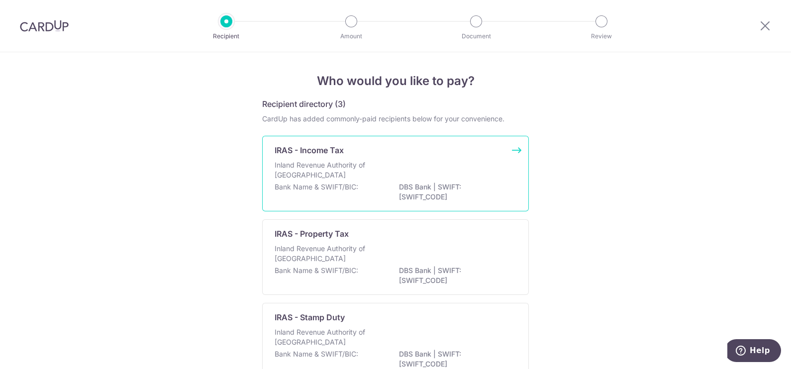
click at [346, 160] on p "Inland Revenue Authority of [GEOGRAPHIC_DATA]" at bounding box center [328, 170] width 106 height 20
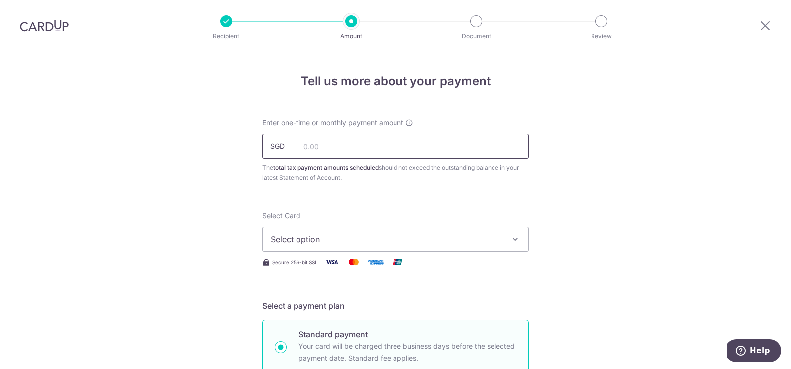
click at [318, 147] on input "text" at bounding box center [395, 146] width 267 height 25
type input "553.86"
click at [328, 236] on span "Select option" at bounding box center [387, 239] width 232 height 12
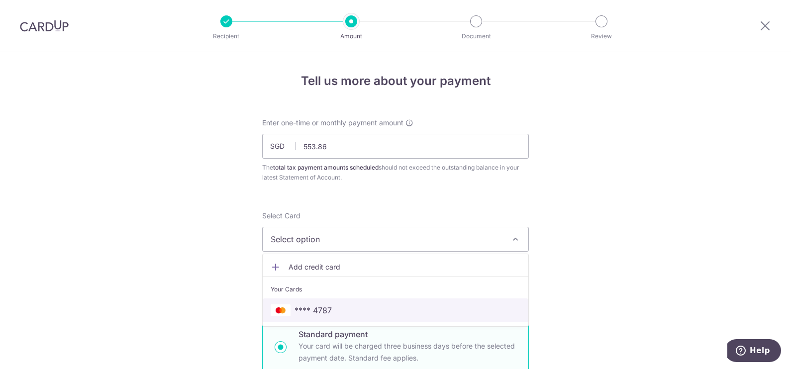
click at [304, 308] on span "**** 4787" at bounding box center [313, 311] width 37 height 12
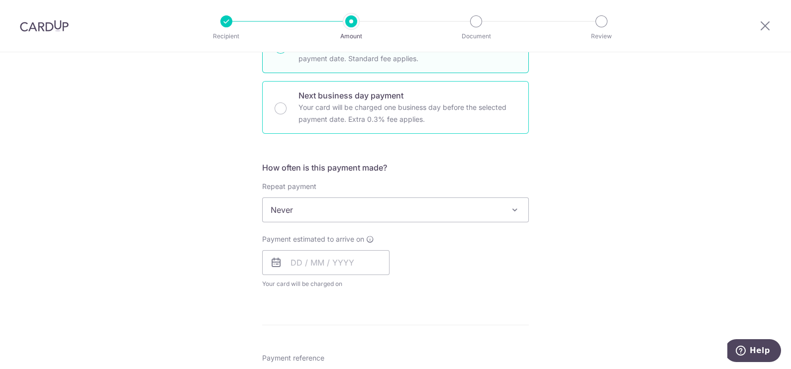
scroll to position [311, 0]
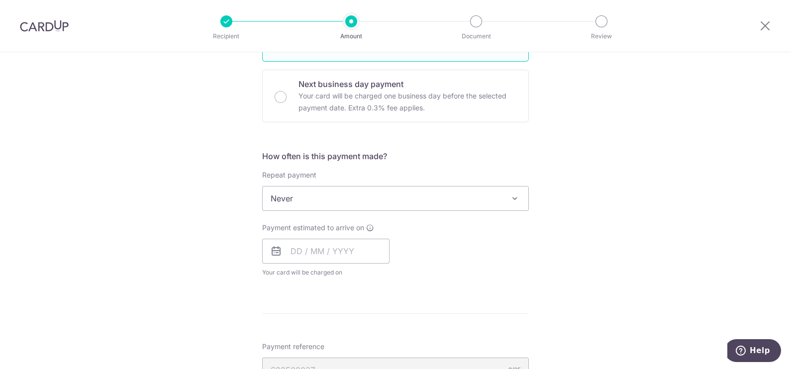
click at [316, 194] on span "Never" at bounding box center [396, 199] width 266 height 24
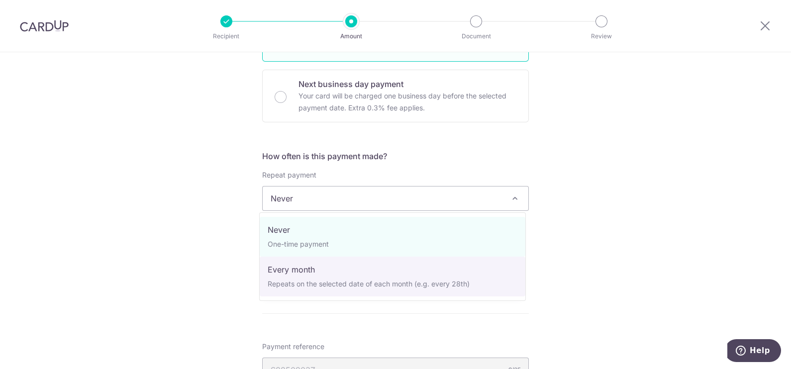
select select "3"
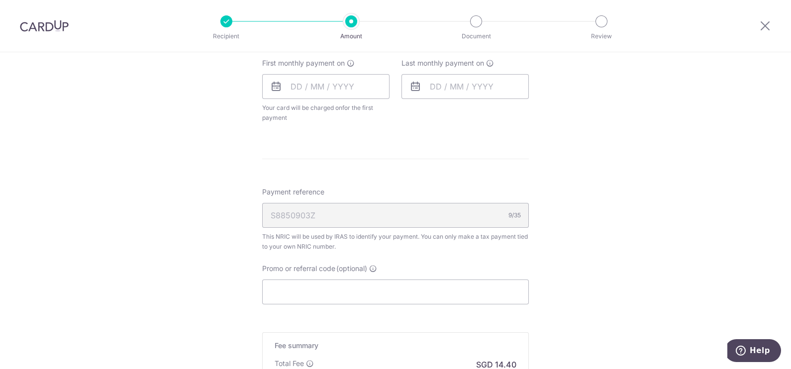
scroll to position [560, 0]
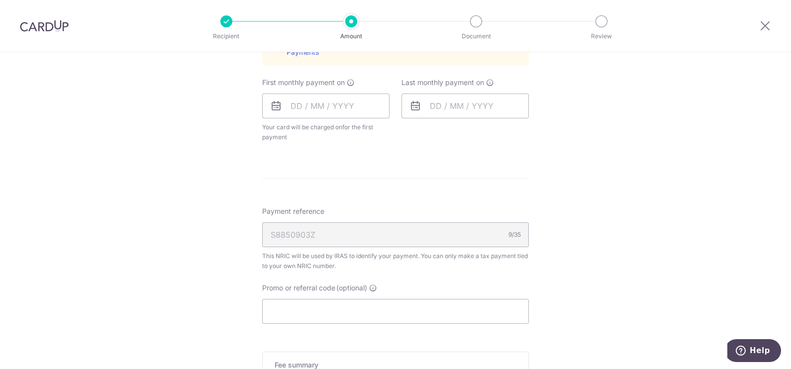
drag, startPoint x: 32, startPoint y: 26, endPoint x: 451, endPoint y: 62, distance: 420.1
click at [32, 26] on img at bounding box center [44, 26] width 49 height 12
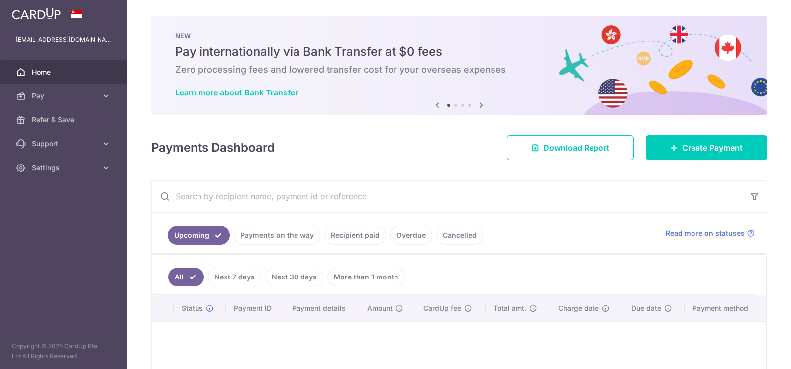
scroll to position [62, 0]
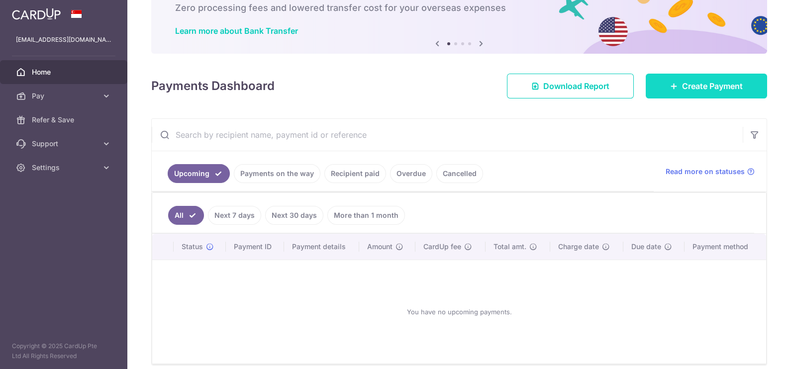
click at [667, 80] on link "Create Payment" at bounding box center [706, 86] width 121 height 25
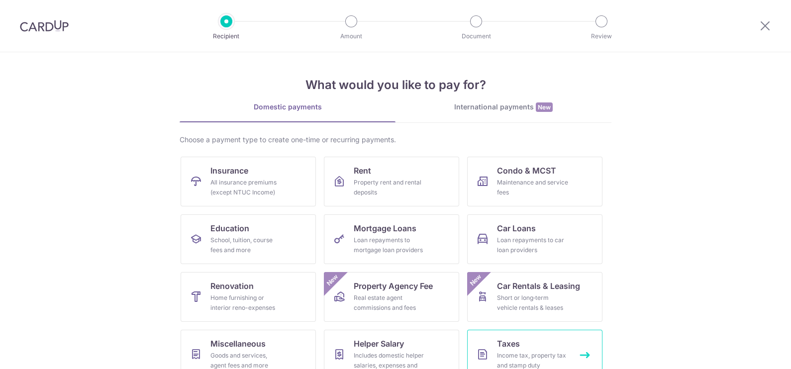
click at [514, 351] on div "Income tax, property tax and stamp duty" at bounding box center [533, 361] width 72 height 20
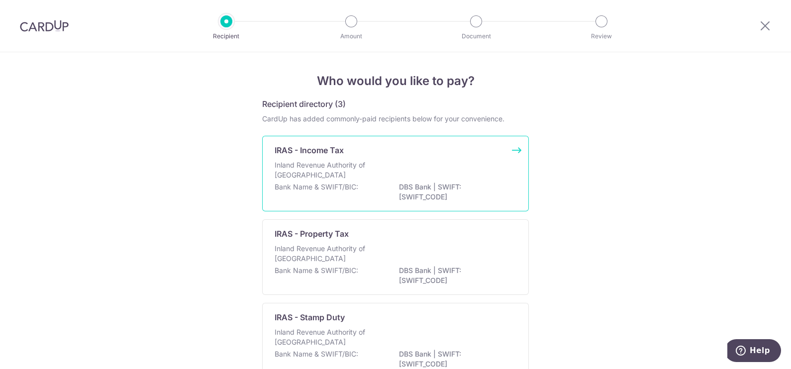
click at [326, 178] on p "Inland Revenue Authority of Singapore" at bounding box center [328, 170] width 106 height 20
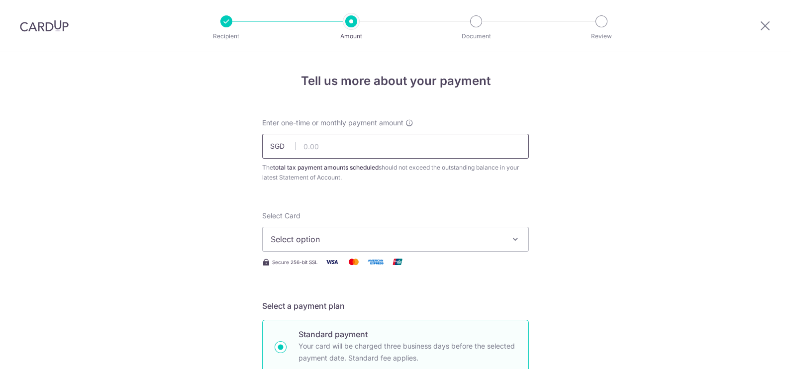
click at [316, 147] on input "text" at bounding box center [395, 146] width 267 height 25
type input "600.00"
click at [308, 239] on span "Select option" at bounding box center [387, 239] width 232 height 12
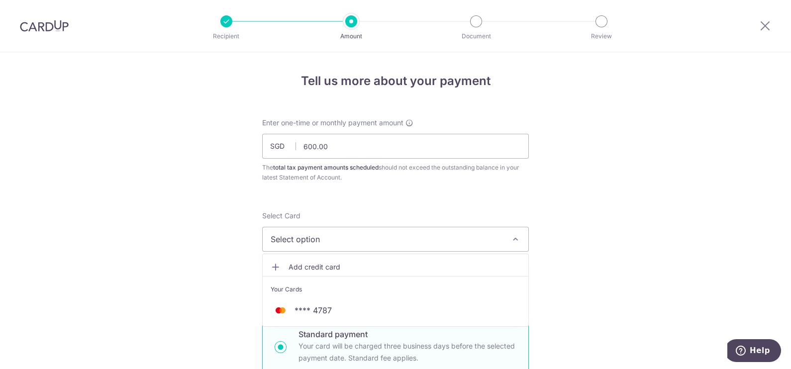
click at [301, 296] on li "Your Cards" at bounding box center [396, 287] width 266 height 22
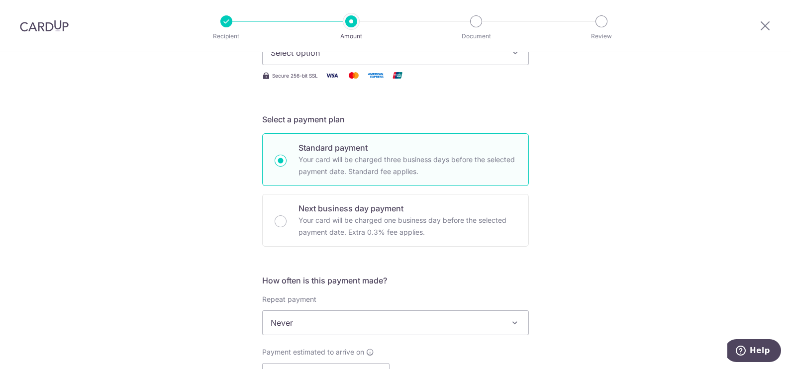
scroll to position [248, 0]
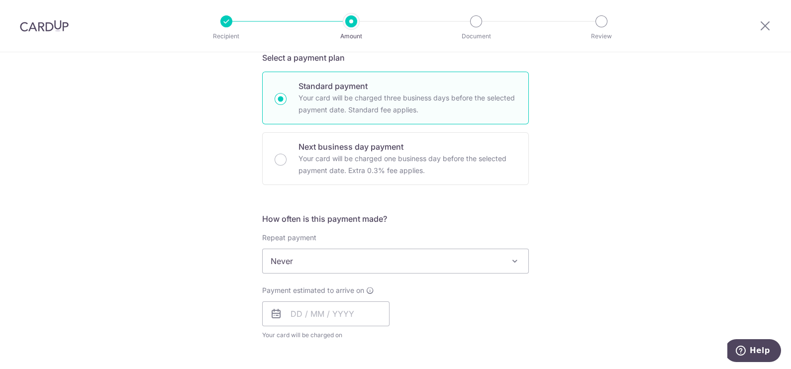
click at [280, 263] on span "Never" at bounding box center [396, 261] width 266 height 24
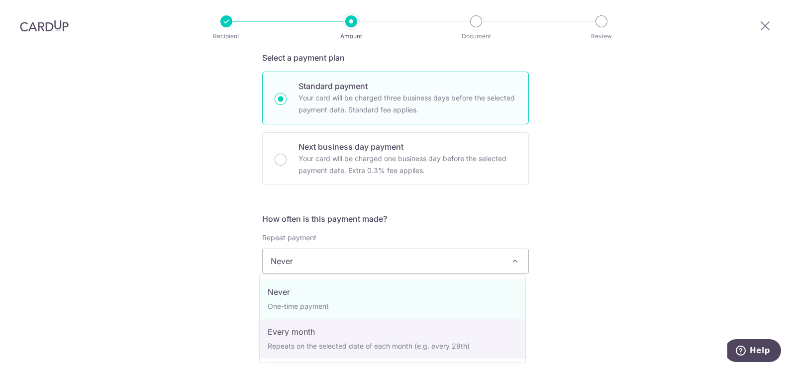
select select "3"
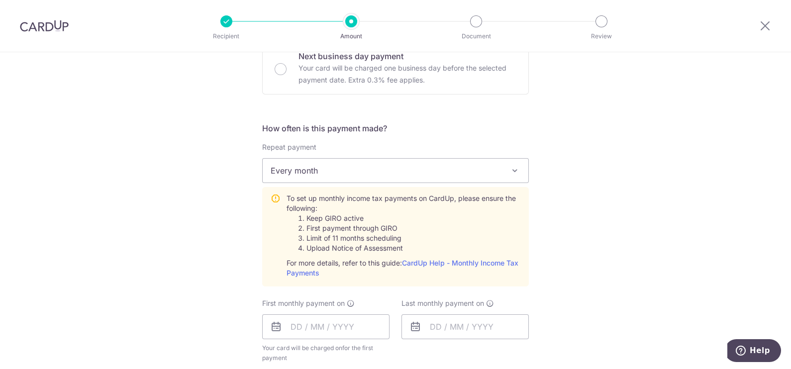
scroll to position [435, 0]
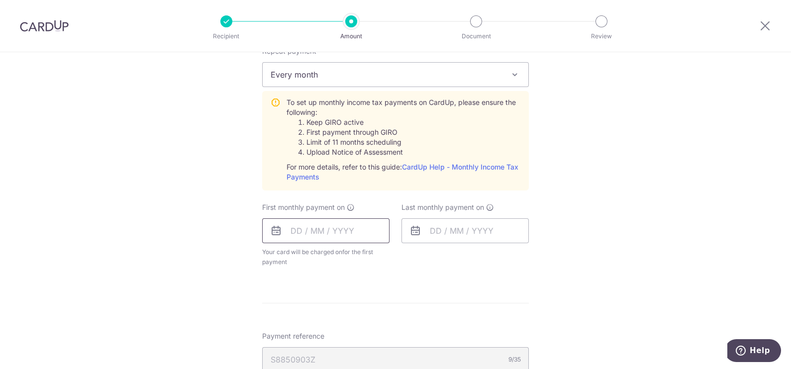
click at [302, 229] on input "text" at bounding box center [325, 230] width 127 height 25
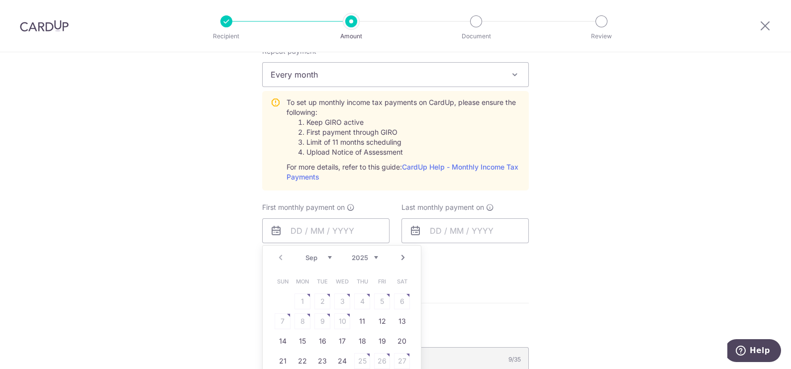
click at [277, 320] on table "Sun Mon Tue Wed Thu Fri Sat 1 2 3 4 5 6 7 8 9 10 11 12 13 14 15 16 17 18 19 20 …" at bounding box center [342, 331] width 139 height 119
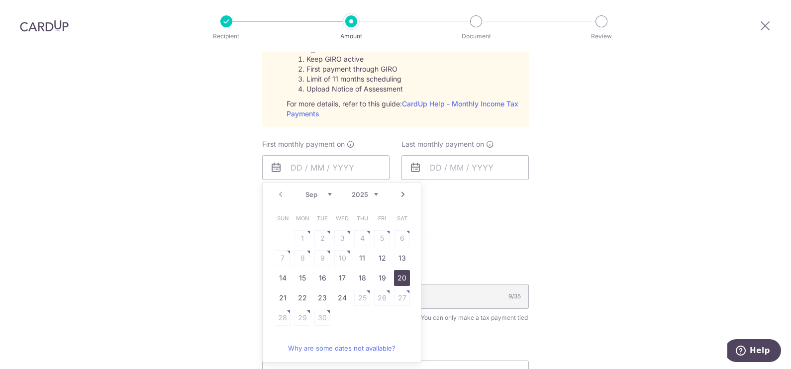
scroll to position [560, 0]
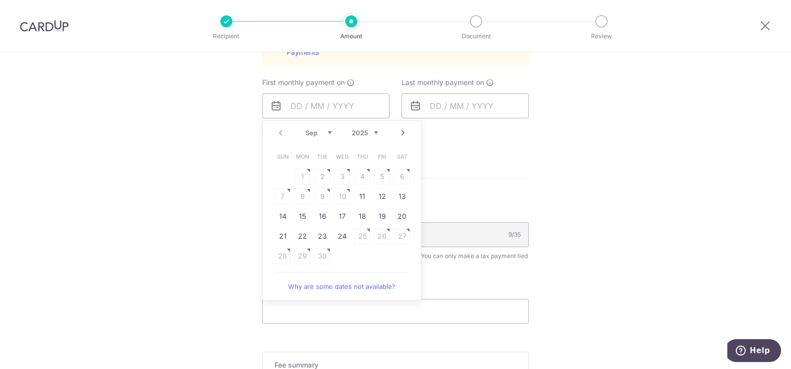
click at [327, 132] on select "Sep Oct Nov Dec" at bounding box center [319, 133] width 26 height 8
click at [318, 196] on link "7" at bounding box center [323, 197] width 16 height 16
type input "07/10/2025"
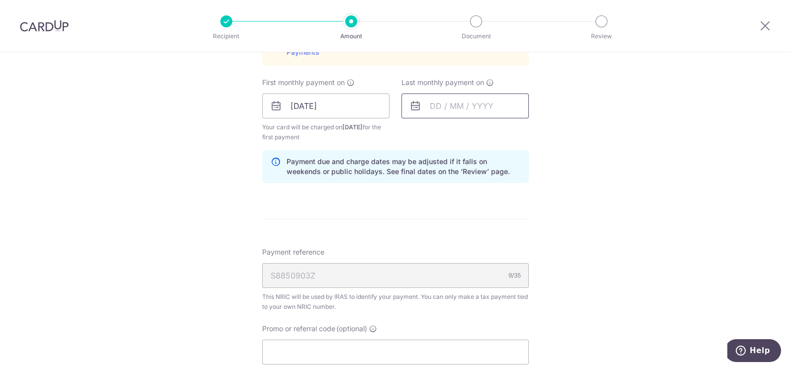
click at [451, 101] on input "text" at bounding box center [465, 106] width 127 height 25
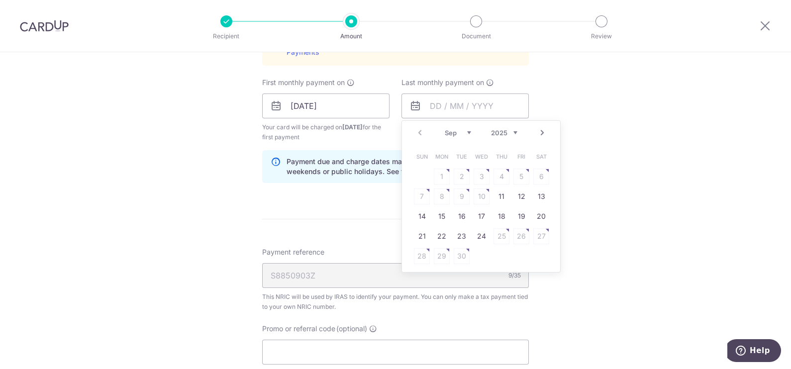
click at [510, 130] on select "2025 2026" at bounding box center [504, 133] width 26 height 8
click at [455, 130] on select "Jan Feb Mar Apr May Jun Jul Aug Sep Oct" at bounding box center [458, 133] width 26 height 8
click at [505, 191] on link "7" at bounding box center [502, 197] width 16 height 16
type input "07/05/2026"
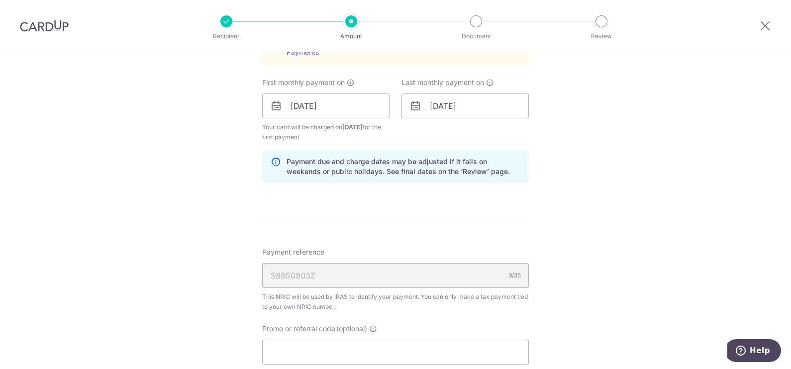
click at [606, 159] on div "Tell us more about your payment Enter one-time or monthly payment amount SGD 60…" at bounding box center [395, 31] width 791 height 1078
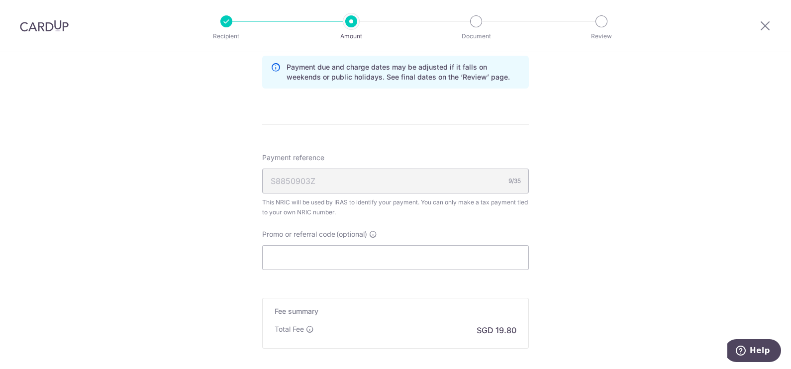
scroll to position [684, 0]
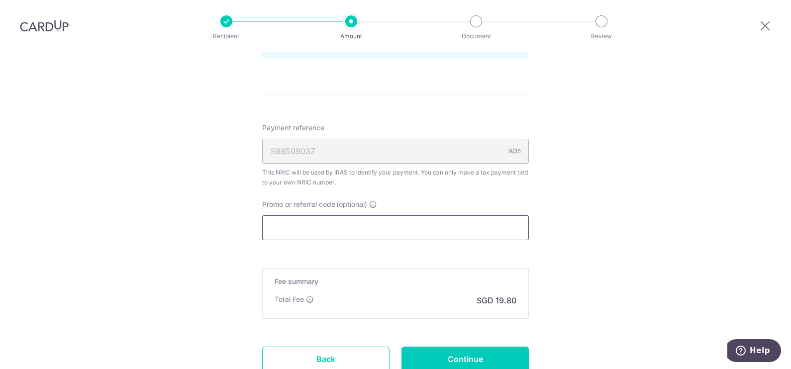
click at [338, 226] on input "Promo or referral code (optional)" at bounding box center [395, 227] width 267 height 25
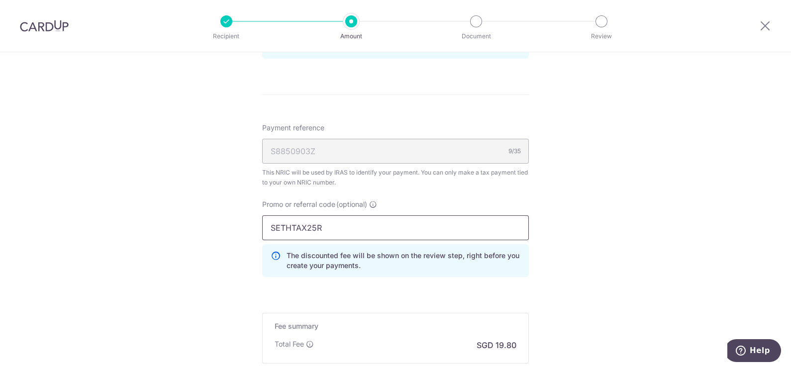
type input "SETHTAX25R"
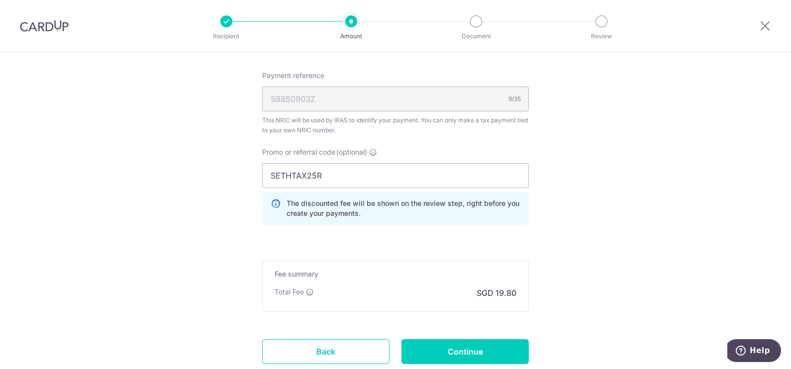
scroll to position [804, 0]
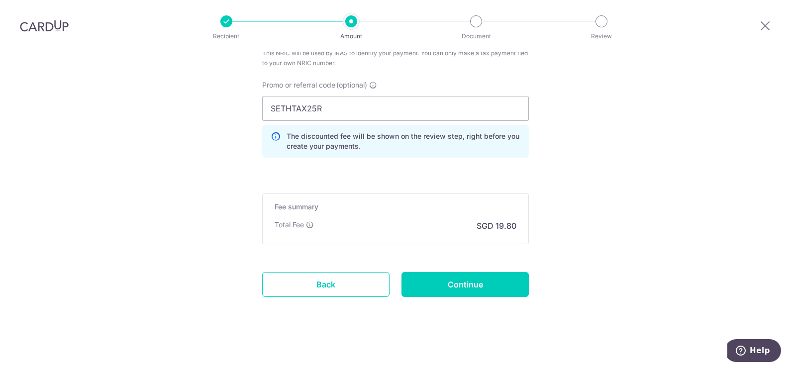
click at [344, 147] on p "The discounted fee will be shown on the review step, right before you create yo…" at bounding box center [404, 141] width 234 height 20
click at [449, 150] on div "The discounted fee will be shown on the review step, right before you create yo…" at bounding box center [395, 141] width 267 height 33
click at [458, 286] on input "Continue" at bounding box center [465, 284] width 127 height 25
type input "Create Schedule"
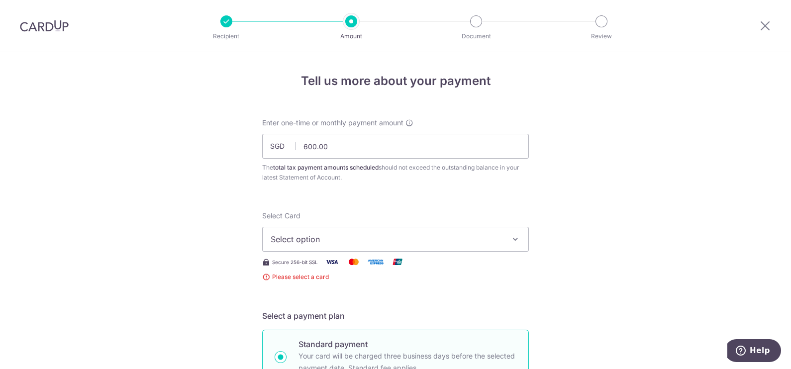
click at [335, 228] on button "Select option" at bounding box center [395, 239] width 267 height 25
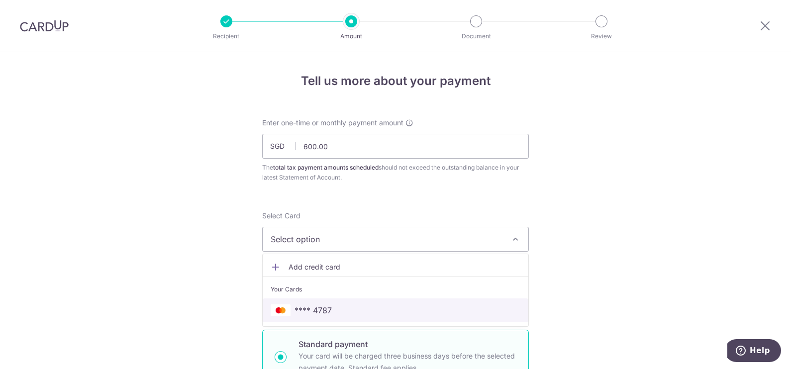
click at [309, 306] on span "**** 4787" at bounding box center [313, 311] width 37 height 12
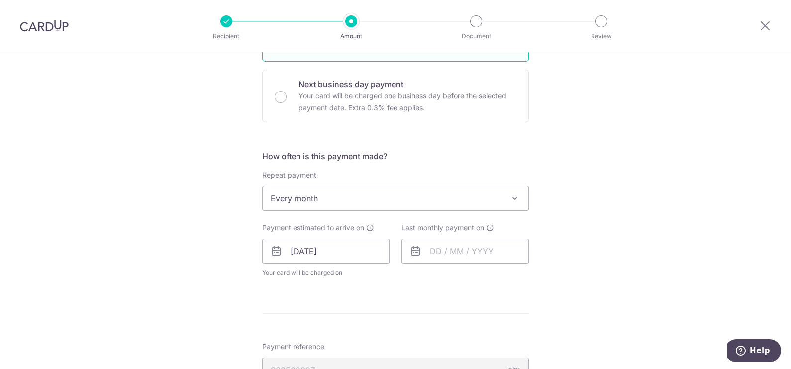
scroll to position [373, 0]
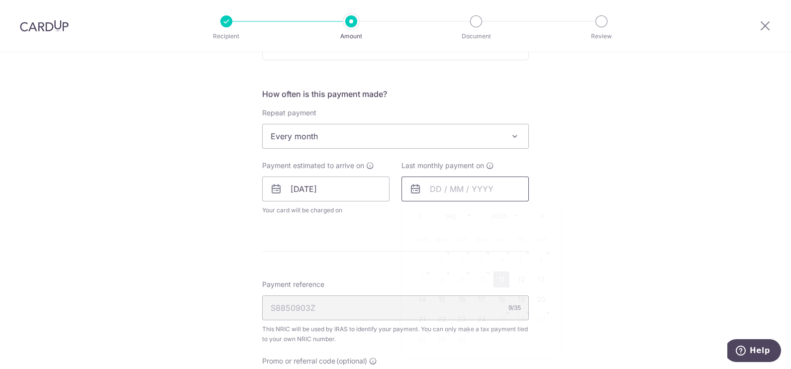
click at [463, 186] on input "text" at bounding box center [465, 189] width 127 height 25
click at [520, 215] on div "Prev Next Sep Oct Nov Dec 2025 2026" at bounding box center [481, 216] width 158 height 24
click at [503, 212] on select "2025 2026" at bounding box center [504, 216] width 26 height 8
click at [448, 216] on select "Jan Feb Mar Apr May Jun [DATE] Aug Sep Oct" at bounding box center [458, 216] width 26 height 8
click at [498, 279] on link "7" at bounding box center [502, 280] width 16 height 16
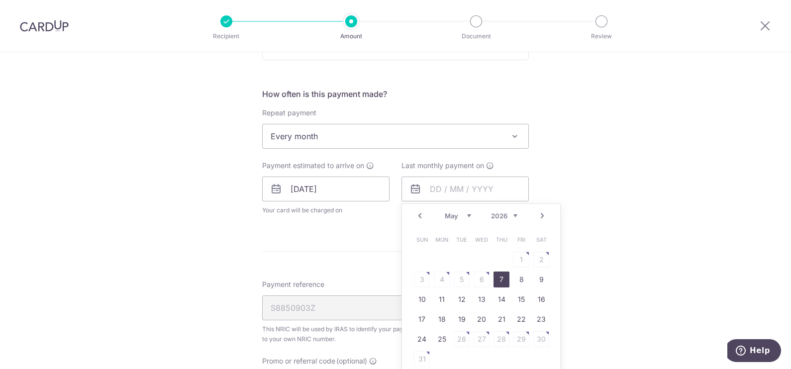
type input "[DATE]"
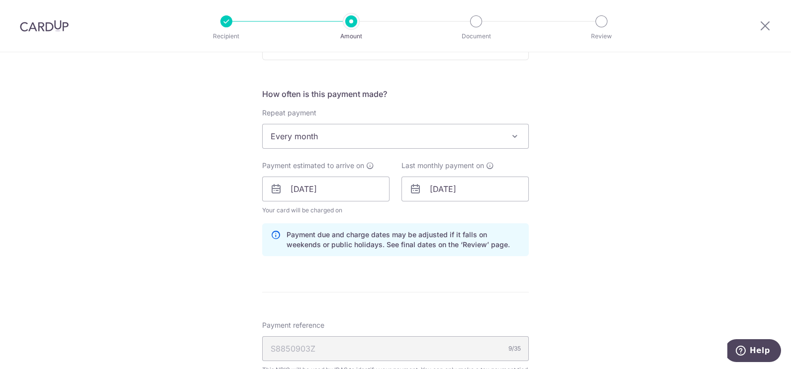
click at [640, 228] on div "Tell us more about your payment Enter one-time or monthly payment amount SGD 60…" at bounding box center [395, 191] width 791 height 1024
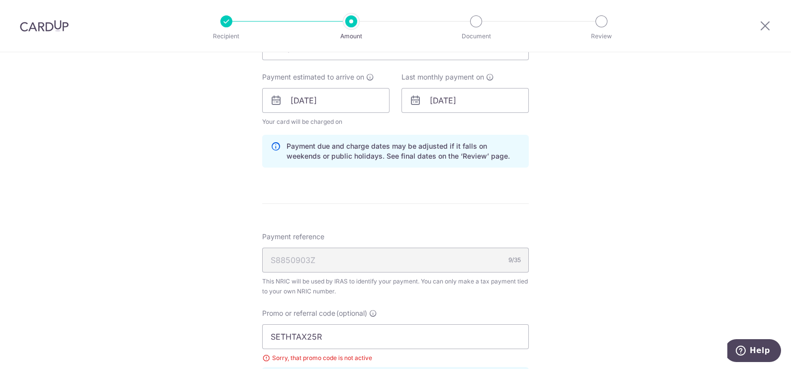
scroll to position [435, 0]
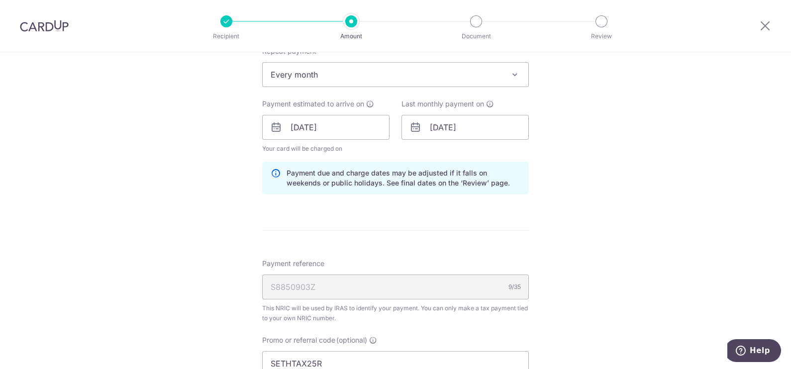
click at [627, 185] on div "Tell us more about your payment Enter one-time or monthly payment amount SGD 60…" at bounding box center [395, 129] width 791 height 1024
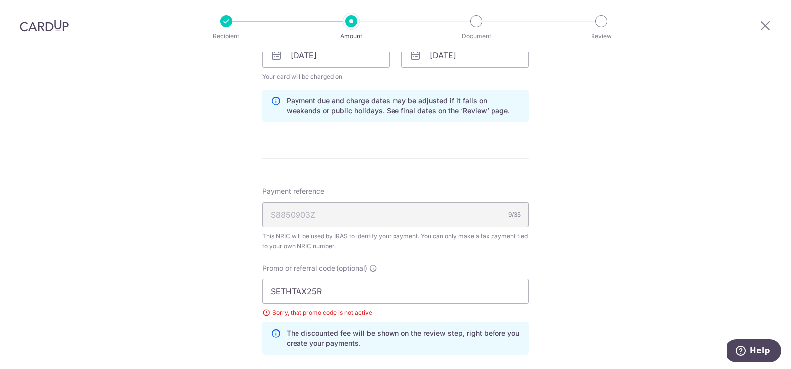
scroll to position [622, 0]
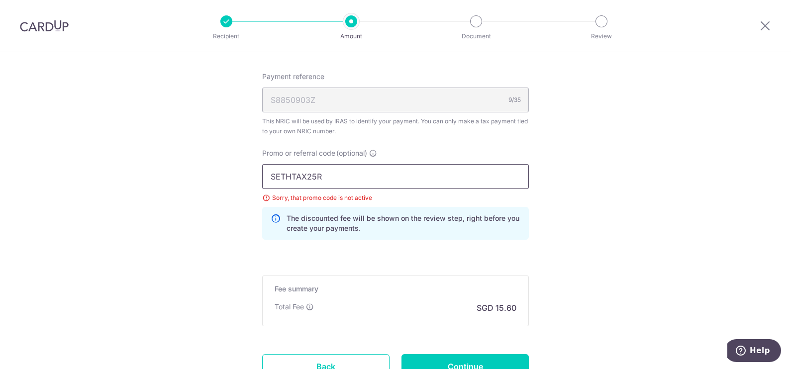
drag, startPoint x: 349, startPoint y: 174, endPoint x: 170, endPoint y: 176, distance: 179.2
type input "SETHISFY"
click at [274, 216] on icon at bounding box center [276, 223] width 10 height 20
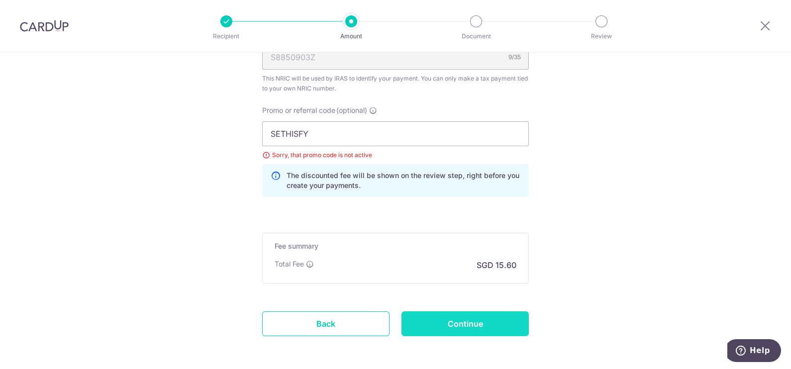
scroll to position [705, 0]
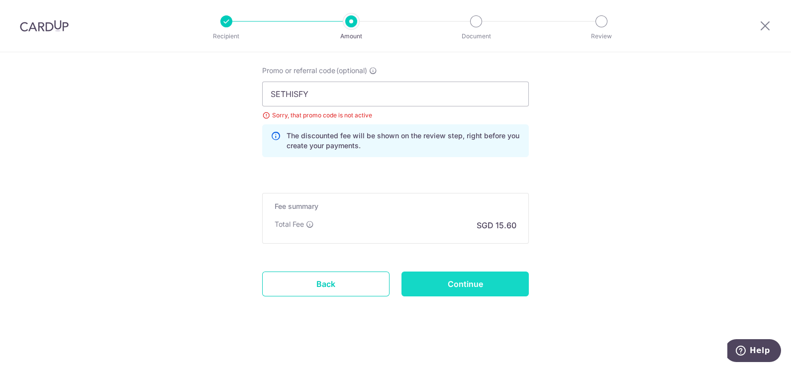
click at [430, 277] on input "Continue" at bounding box center [465, 284] width 127 height 25
type input "Create Schedule"
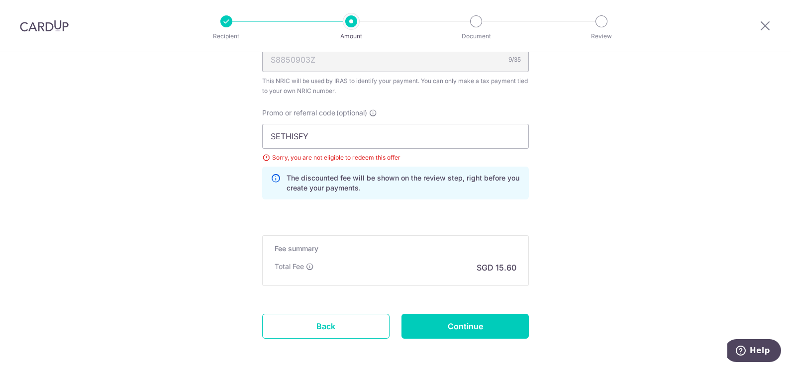
scroll to position [602, 0]
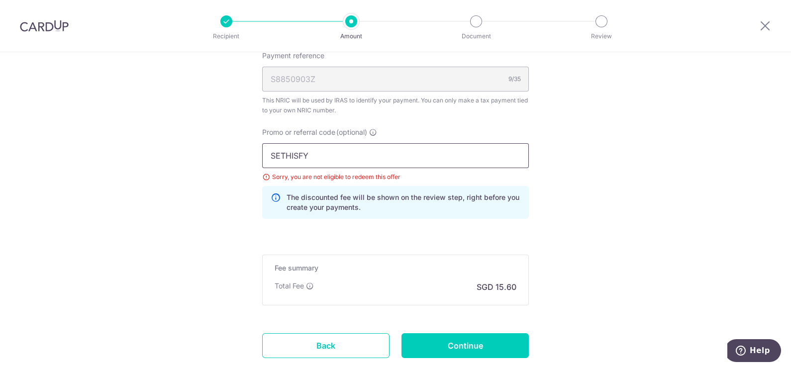
drag, startPoint x: 309, startPoint y: 155, endPoint x: 144, endPoint y: 154, distance: 164.2
type input "MCTAX25"
click at [477, 335] on input "Continue" at bounding box center [465, 345] width 127 height 25
type input "Update Schedule"
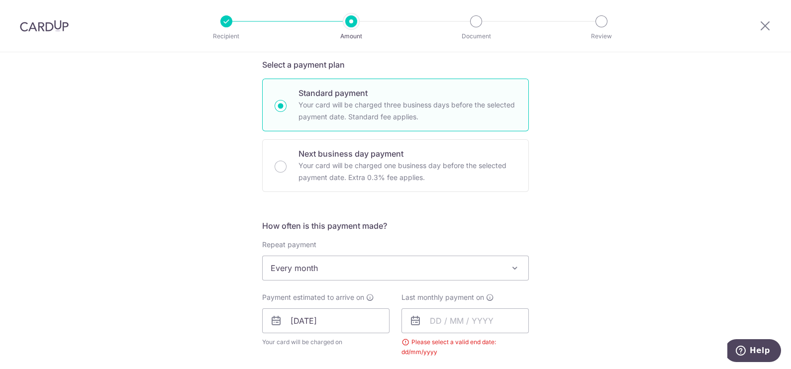
scroll to position [242, 0]
click at [432, 321] on input "text" at bounding box center [465, 320] width 127 height 25
click at [467, 346] on select "Sep Oct Nov Dec" at bounding box center [458, 347] width 26 height 8
click at [505, 346] on select "2025 2026" at bounding box center [504, 347] width 26 height 8
click at [458, 349] on select "Jan Feb Mar Apr May Jun [DATE] Aug Sep Oct" at bounding box center [458, 347] width 26 height 8
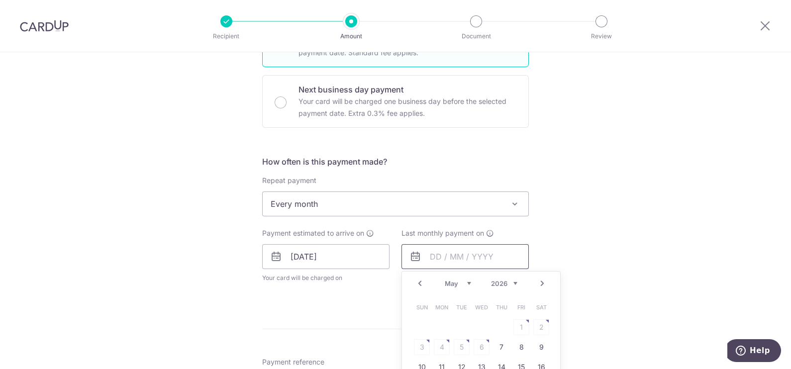
scroll to position [367, 0]
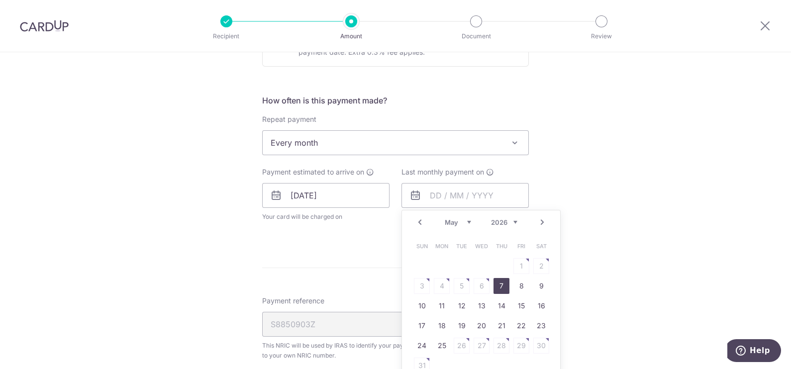
drag, startPoint x: 492, startPoint y: 285, endPoint x: 479, endPoint y: 280, distance: 13.9
click at [494, 285] on link "7" at bounding box center [502, 286] width 16 height 16
type input "[DATE]"
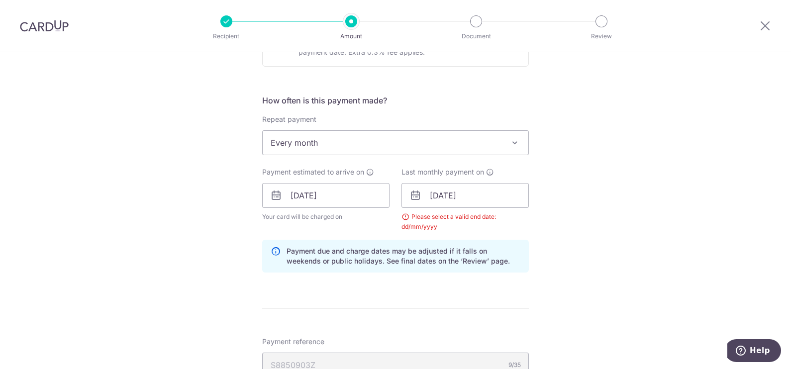
click at [300, 293] on form "Enter one-time or monthly payment amount SGD 600.00 600.00 The total tax paymen…" at bounding box center [395, 182] width 267 height 862
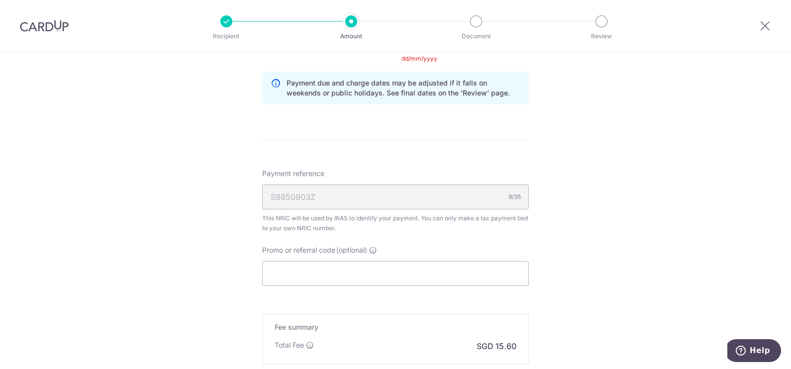
scroll to position [553, 0]
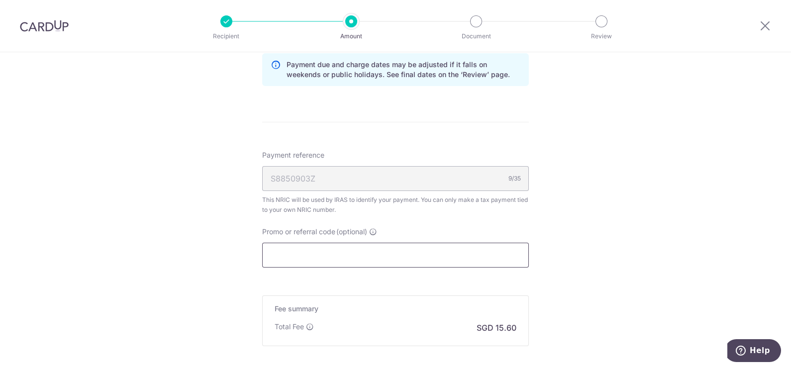
click at [306, 246] on input "Promo or referral code (optional)" at bounding box center [395, 255] width 267 height 25
type input "M"
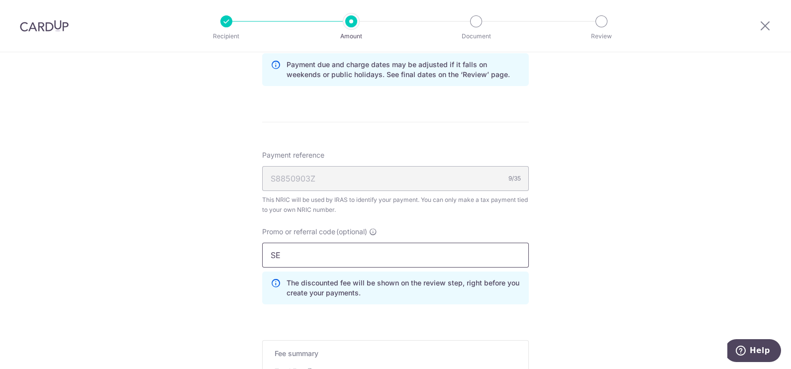
type input "S"
type input "MCTAX25"
click at [676, 243] on div "Tell us more about your payment Enter one-time or monthly payment amount SGD 60…" at bounding box center [395, 9] width 791 height 1020
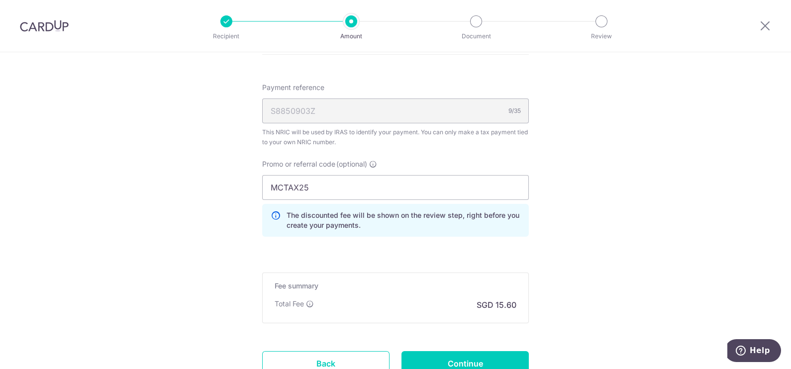
scroll to position [678, 0]
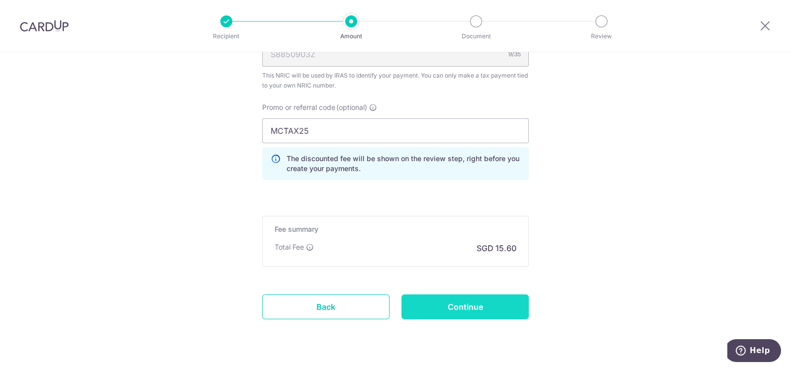
click at [497, 301] on input "Continue" at bounding box center [465, 307] width 127 height 25
type input "Update Schedule"
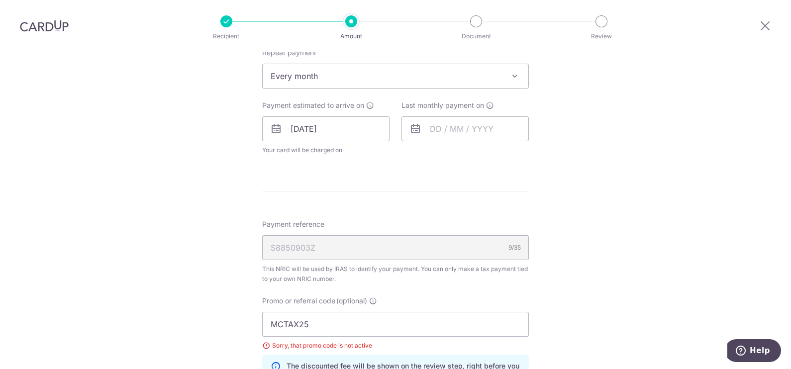
scroll to position [435, 0]
click at [444, 118] on input "text" at bounding box center [465, 127] width 127 height 25
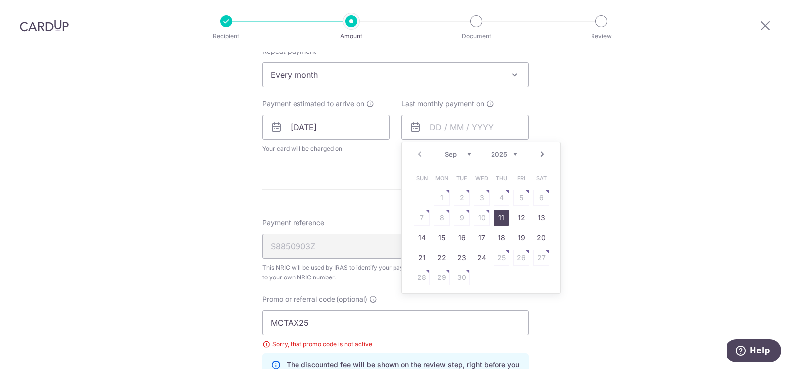
click at [459, 153] on select "Sep Oct Nov Dec" at bounding box center [458, 154] width 26 height 8
click at [507, 150] on select "2025 2026" at bounding box center [504, 154] width 26 height 8
click at [458, 150] on select "Jan Feb Mar Apr May Jun [DATE] Aug Sep Oct" at bounding box center [458, 154] width 26 height 8
click at [501, 217] on link "7" at bounding box center [502, 218] width 16 height 16
type input "[DATE]"
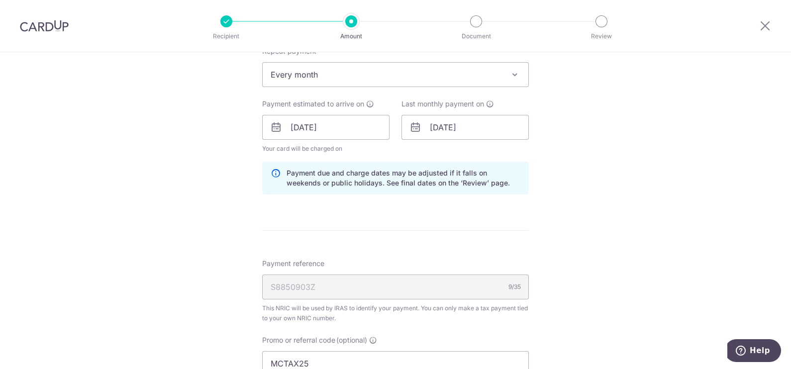
scroll to position [560, 0]
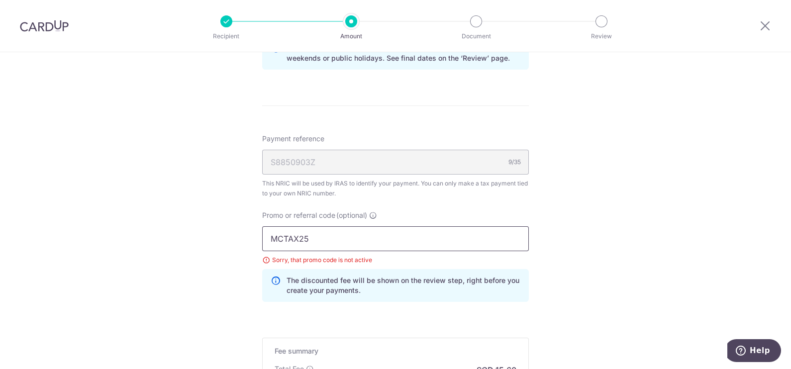
drag, startPoint x: 306, startPoint y: 241, endPoint x: 168, endPoint y: 241, distance: 137.8
click at [170, 241] on div "Tell us more about your payment Enter one-time or monthly payment amount SGD 60…" at bounding box center [395, 4] width 791 height 1024
type input "BBTAX25R"
click button "Add Card" at bounding box center [0, 0] width 0 height 0
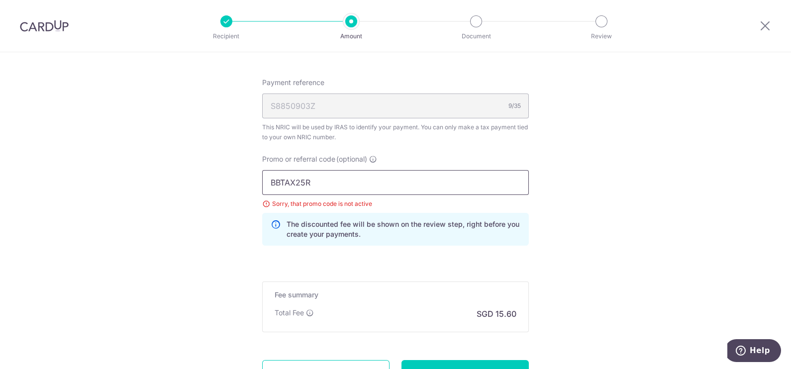
scroll to position [684, 0]
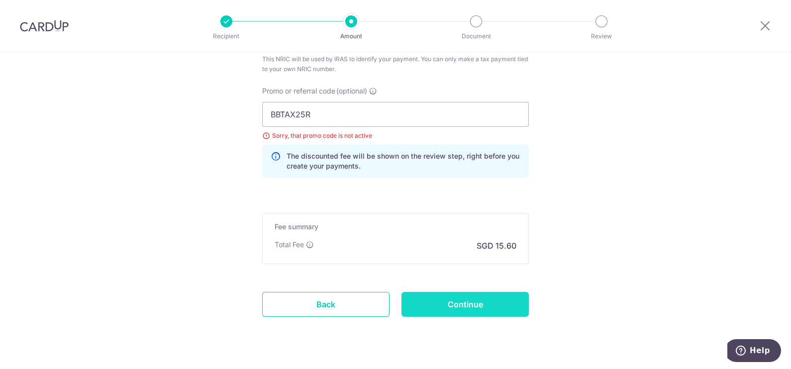
click at [423, 310] on input "Continue" at bounding box center [465, 304] width 127 height 25
type input "Update Schedule"
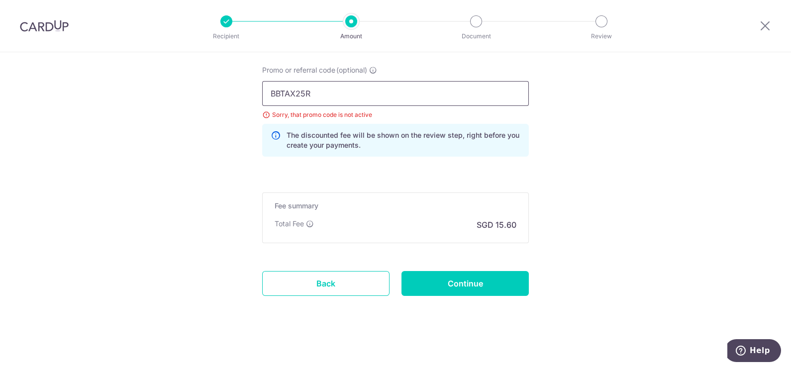
drag, startPoint x: 335, startPoint y: 95, endPoint x: 184, endPoint y: 94, distance: 150.8
type input "m"
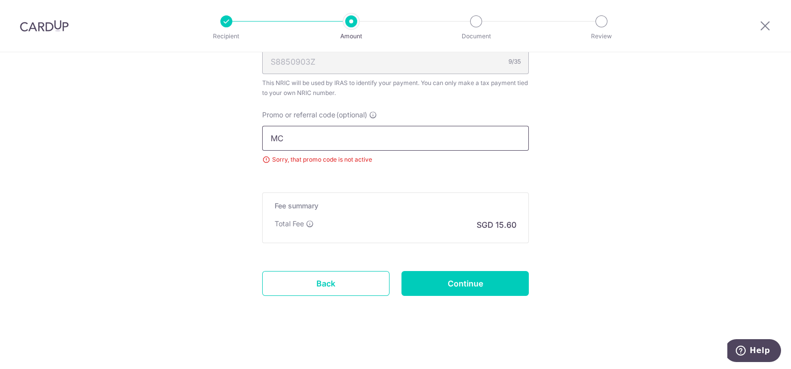
scroll to position [664, 0]
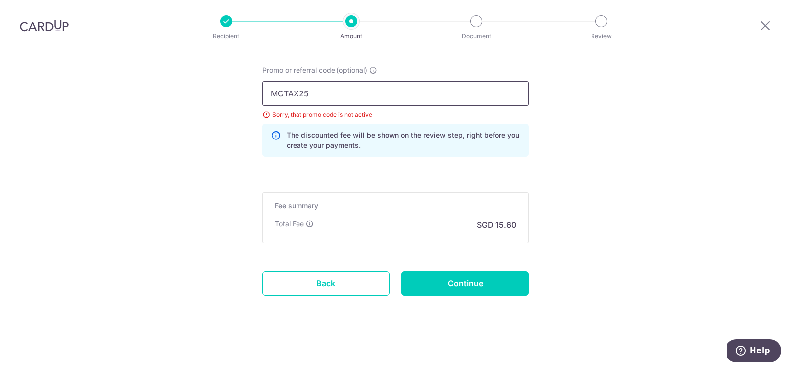
type input "MCTAX25"
click button "Add Card" at bounding box center [0, 0] width 0 height 0
click at [421, 281] on input "Continue" at bounding box center [465, 283] width 127 height 25
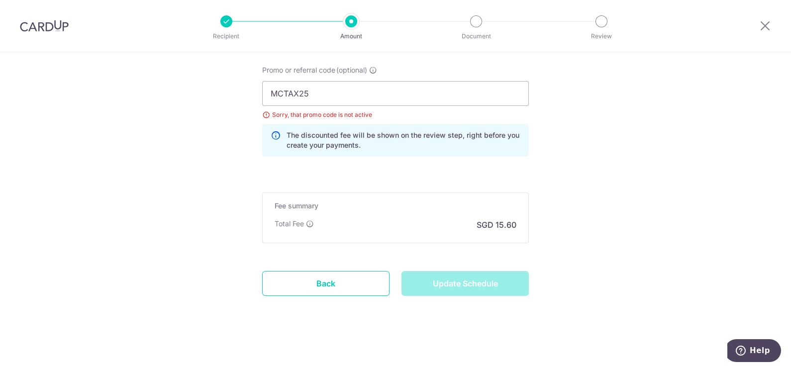
type input "Update Schedule"
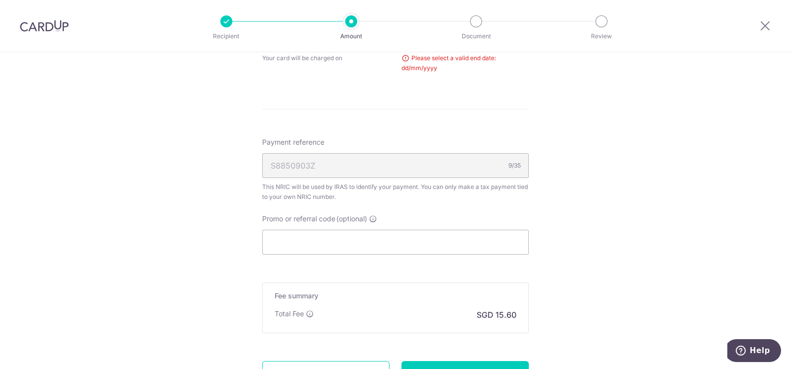
scroll to position [401, 0]
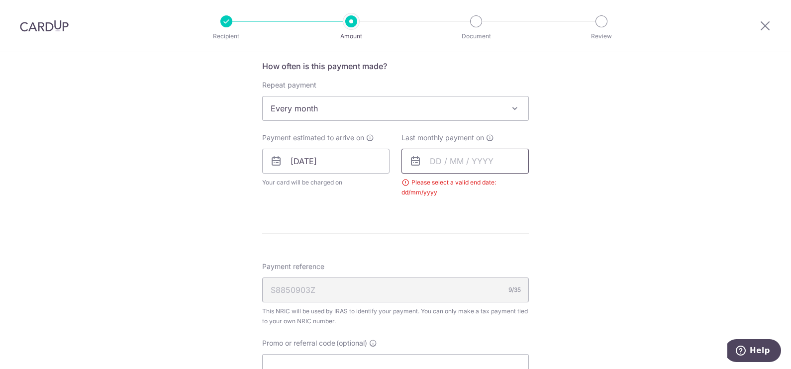
click at [445, 159] on input "text" at bounding box center [465, 161] width 127 height 25
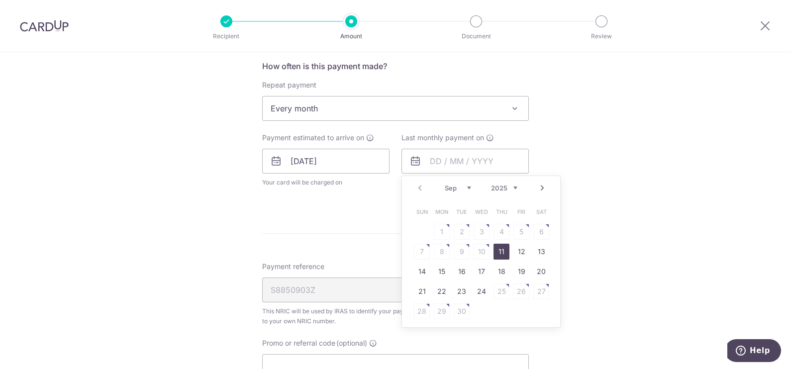
click at [457, 184] on select "Sep Oct Nov Dec" at bounding box center [458, 188] width 26 height 8
click at [436, 249] on link "8" at bounding box center [442, 252] width 16 height 16
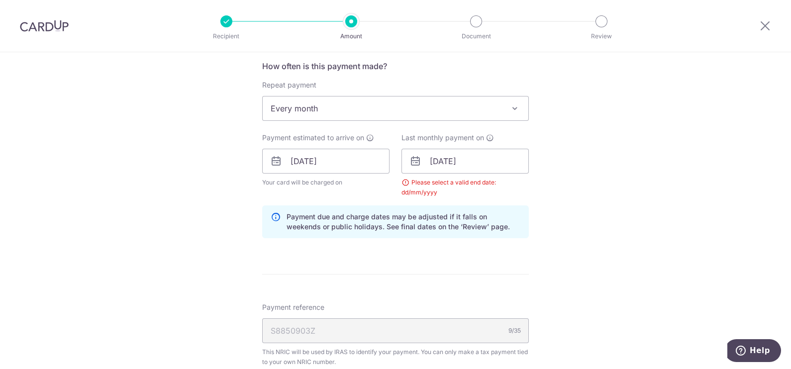
click at [355, 253] on form "Enter one-time or monthly payment amount SGD 600.00 600.00 The total tax paymen…" at bounding box center [395, 148] width 267 height 862
click at [454, 162] on input "08/12/2025" at bounding box center [465, 161] width 127 height 25
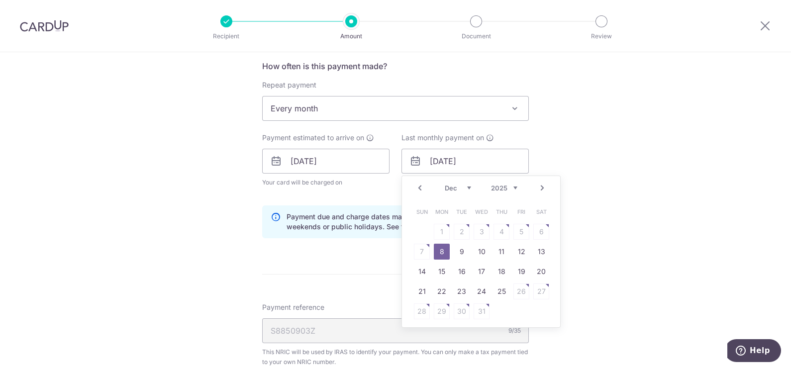
click at [513, 185] on select "2025 2026" at bounding box center [504, 188] width 26 height 8
click at [445, 186] on select "Jan Feb Mar Apr May Jun Jul Aug Sep Oct" at bounding box center [458, 188] width 26 height 8
click at [498, 245] on link "7" at bounding box center [502, 252] width 16 height 16
type input "07/05/2026"
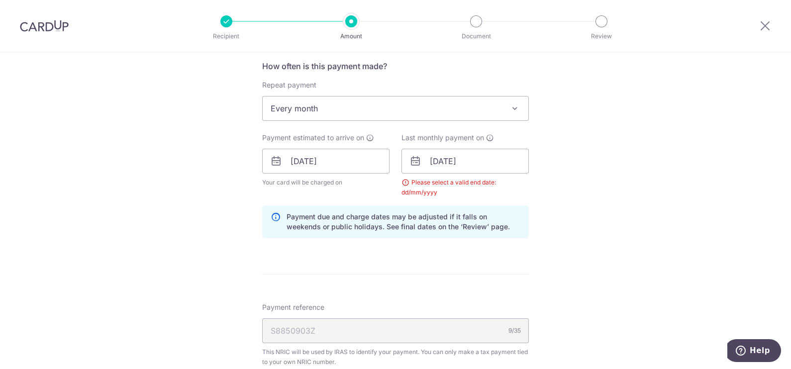
click at [281, 263] on form "Enter one-time or monthly payment amount SGD 600.00 600.00 The total tax paymen…" at bounding box center [395, 148] width 267 height 862
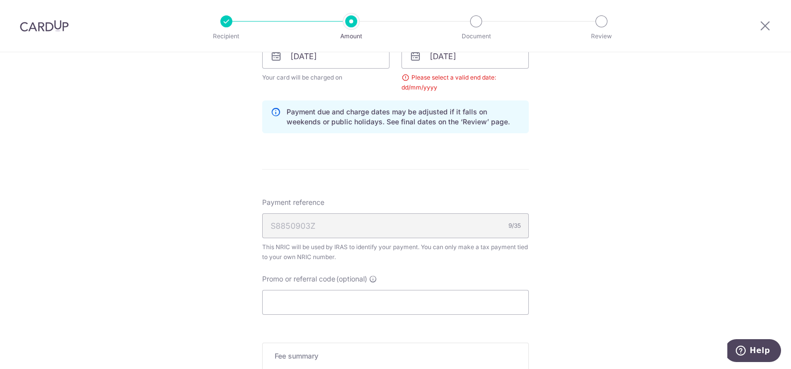
scroll to position [526, 0]
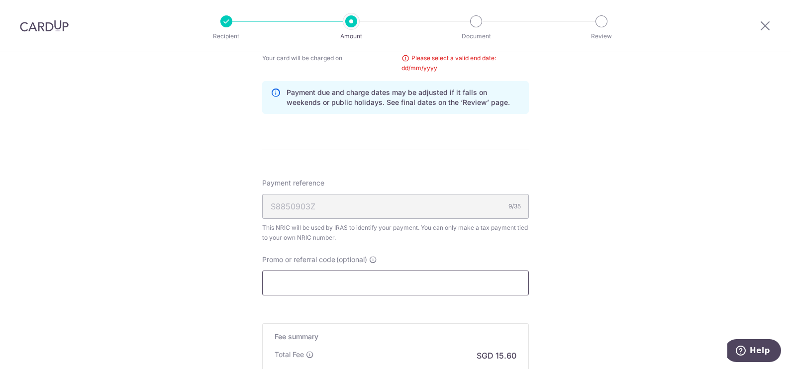
click at [345, 281] on input "Promo or referral code (optional)" at bounding box center [395, 283] width 267 height 25
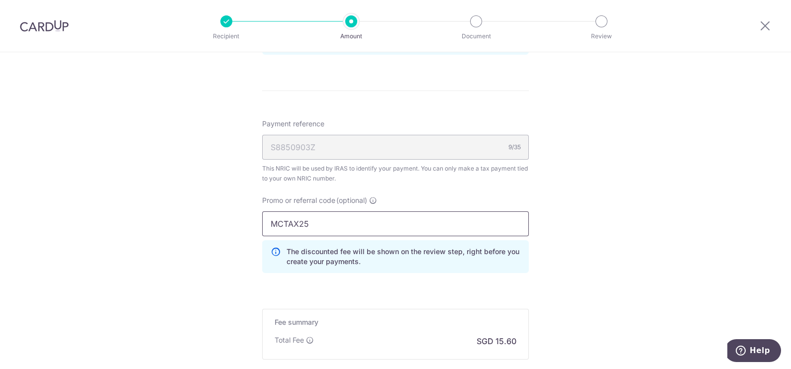
scroll to position [650, 0]
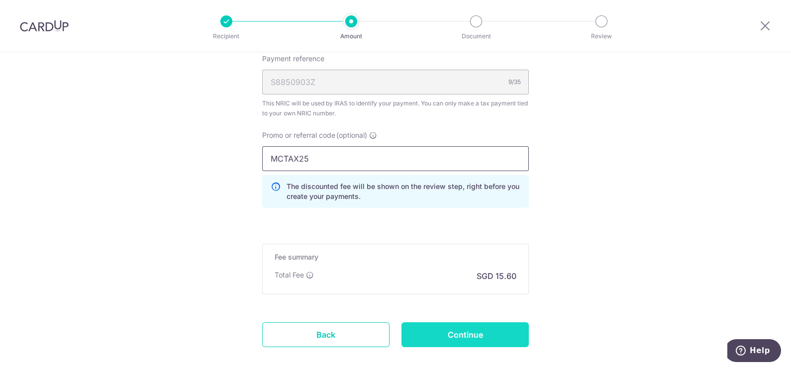
type input "MCTAX25"
click at [461, 330] on input "Continue" at bounding box center [465, 334] width 127 height 25
type input "Update Schedule"
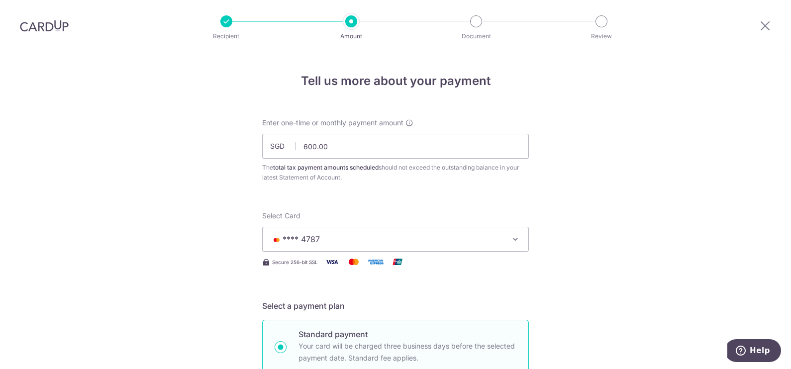
click at [48, 30] on img at bounding box center [44, 26] width 49 height 12
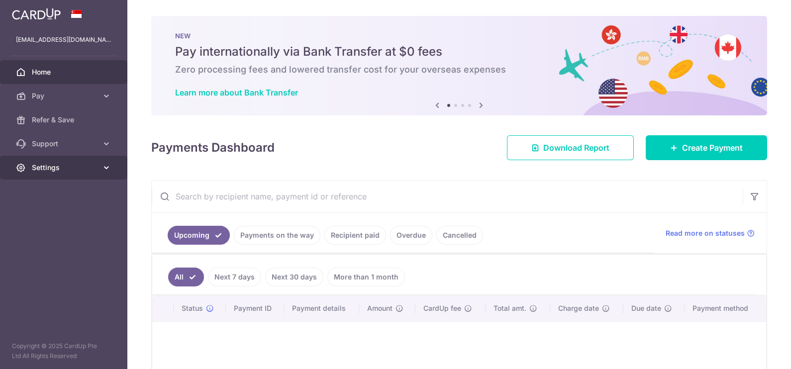
click at [47, 159] on link "Settings" at bounding box center [63, 168] width 127 height 24
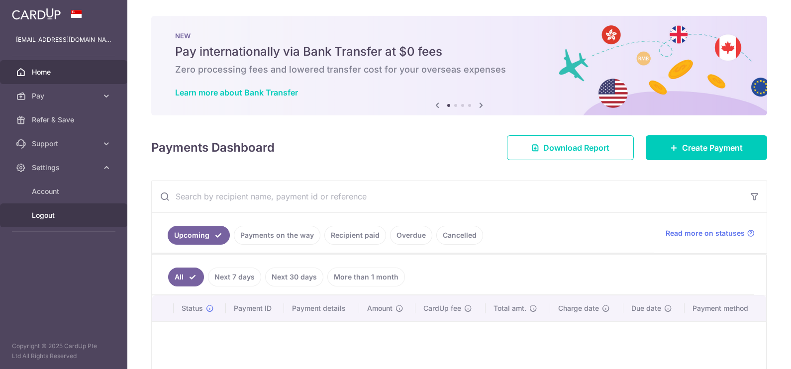
click at [47, 213] on span "Logout" at bounding box center [65, 216] width 66 height 10
